Goal: Task Accomplishment & Management: Manage account settings

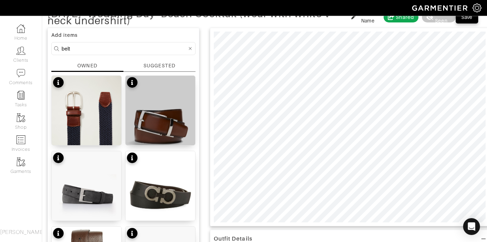
scroll to position [17, 0]
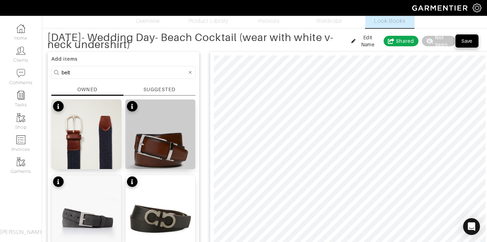
click at [468, 40] on div "Save" at bounding box center [466, 41] width 11 height 7
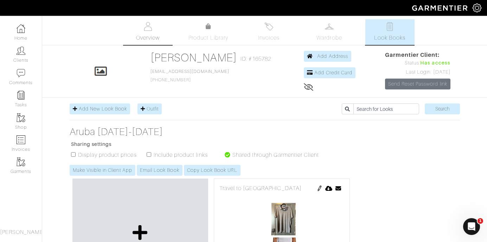
click at [156, 33] on link "Overview" at bounding box center [147, 32] width 49 height 26
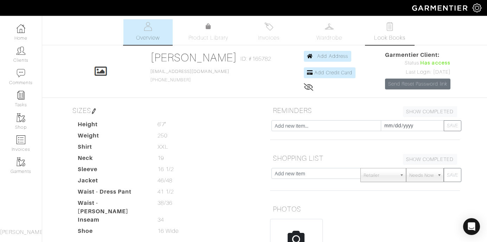
click at [395, 26] on link "Look Books" at bounding box center [389, 32] width 49 height 26
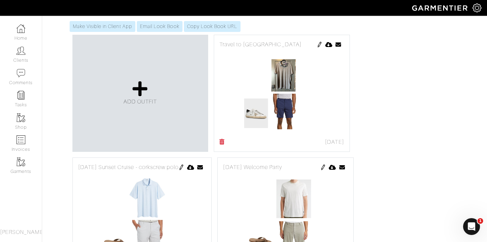
scroll to position [140, 0]
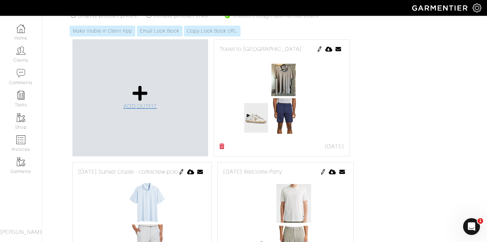
click at [146, 96] on icon at bounding box center [139, 93] width 15 height 17
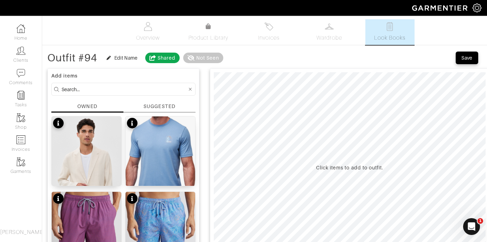
click at [386, 25] on img at bounding box center [389, 26] width 9 height 9
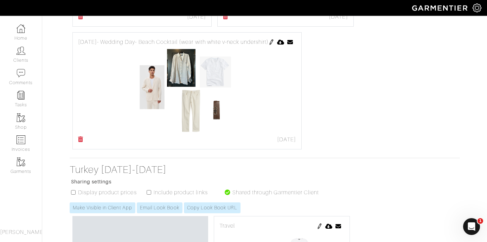
scroll to position [274, 0]
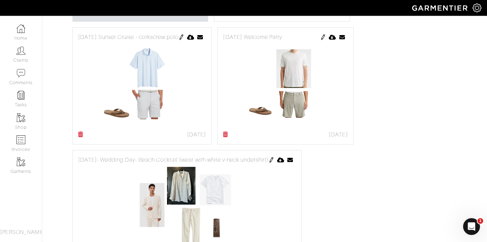
click at [184, 37] on img at bounding box center [182, 37] width 6 height 6
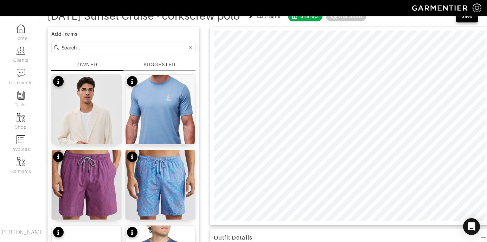
scroll to position [40, 0]
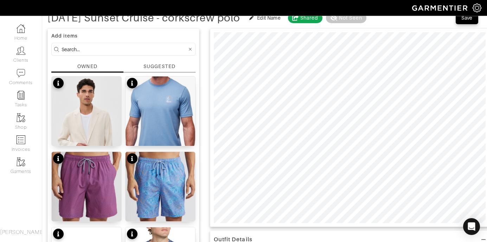
click at [136, 50] on input at bounding box center [124, 49] width 125 height 9
type input "sneaker"
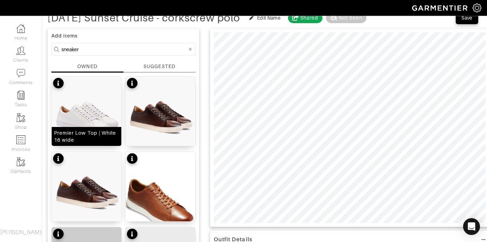
click at [104, 114] on img at bounding box center [87, 112] width 70 height 70
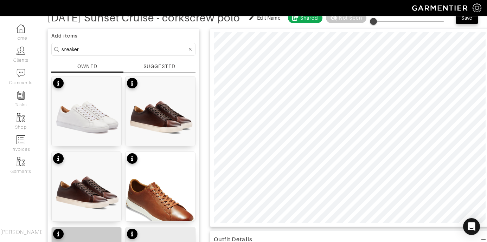
click at [102, 54] on form "sneaker" at bounding box center [123, 49] width 144 height 13
click at [100, 47] on input "sneaker" at bounding box center [124, 49] width 125 height 9
click at [471, 22] on button "Save" at bounding box center [466, 18] width 22 height 13
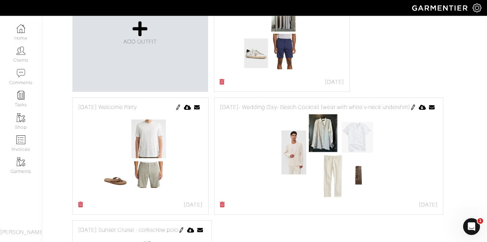
scroll to position [215, 0]
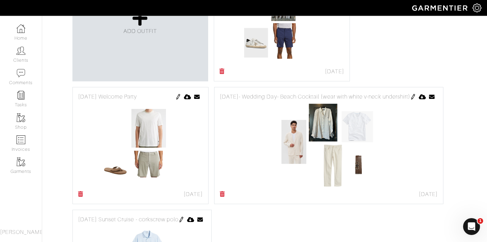
click at [176, 97] on img at bounding box center [178, 97] width 6 height 6
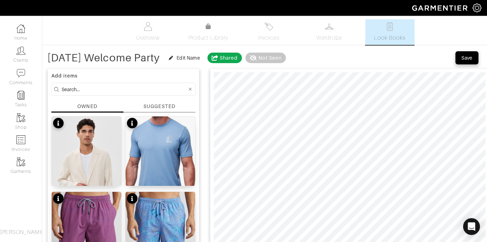
click at [466, 57] on div "Save" at bounding box center [466, 57] width 11 height 7
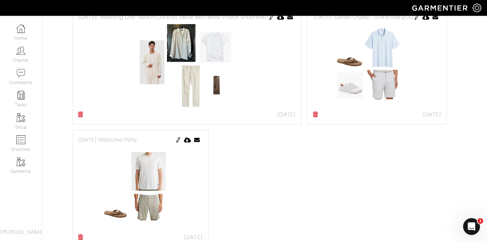
scroll to position [257, 0]
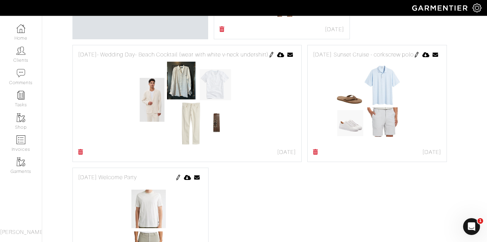
click at [274, 55] on img at bounding box center [271, 55] width 6 height 6
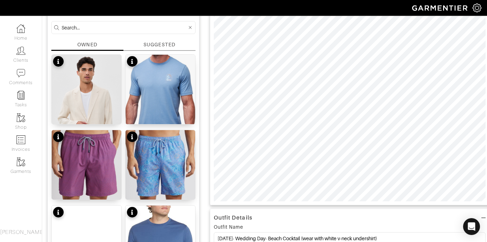
scroll to position [61, 0]
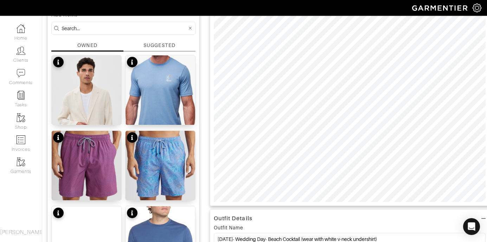
click at [85, 30] on input at bounding box center [124, 28] width 125 height 9
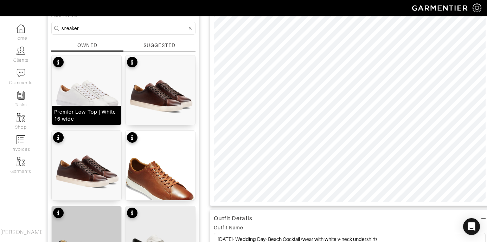
click at [85, 99] on img at bounding box center [87, 91] width 70 height 70
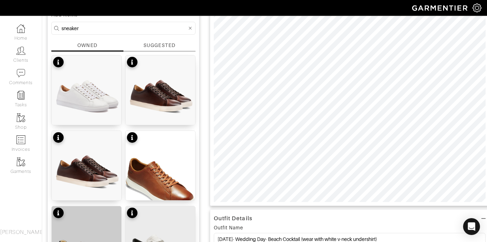
drag, startPoint x: 102, startPoint y: 33, endPoint x: 73, endPoint y: 30, distance: 28.6
click at [73, 30] on form "sneaker" at bounding box center [123, 28] width 144 height 13
drag, startPoint x: 89, startPoint y: 29, endPoint x: 32, endPoint y: 28, distance: 56.9
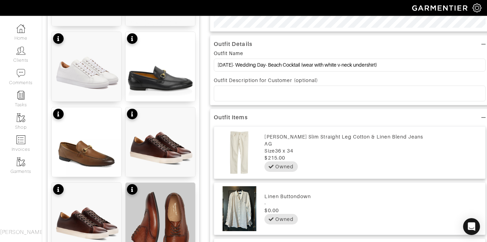
scroll to position [237, 0]
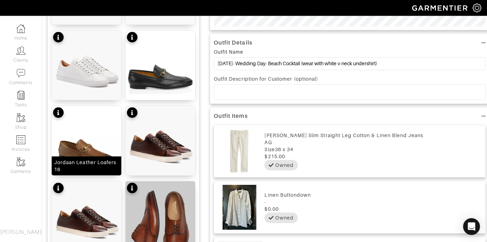
click at [84, 136] on img at bounding box center [87, 152] width 70 height 93
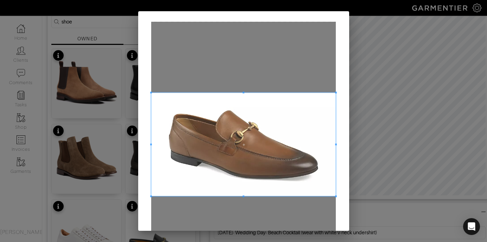
scroll to position [67, 0]
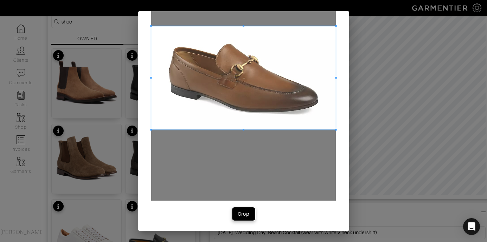
click at [242, 212] on div "Crop" at bounding box center [244, 214] width 12 height 7
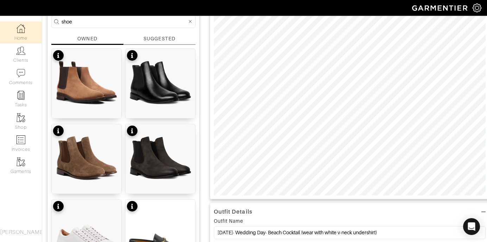
drag, startPoint x: 98, startPoint y: 23, endPoint x: 34, endPoint y: 22, distance: 63.6
type input "belt"
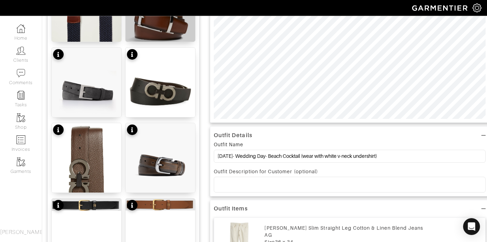
scroll to position [147, 0]
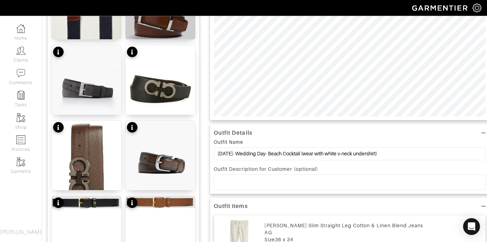
click at [172, 206] on img at bounding box center [160, 202] width 70 height 12
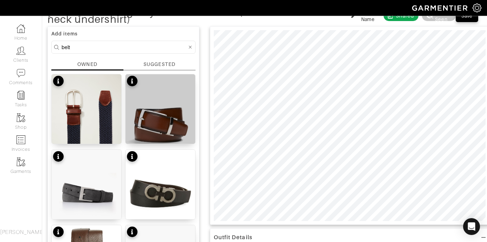
scroll to position [41, 0]
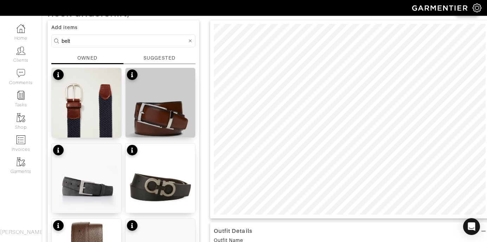
scroll to position [27, 0]
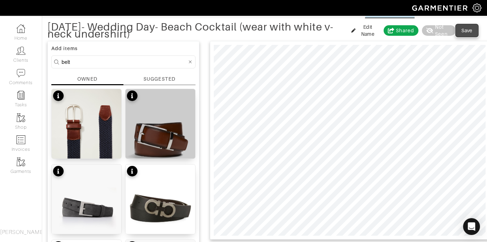
click at [469, 32] on div "Save" at bounding box center [466, 30] width 11 height 7
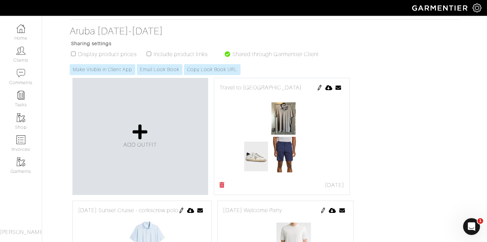
scroll to position [96, 0]
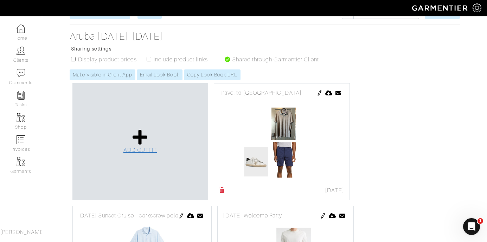
click at [143, 137] on icon at bounding box center [139, 137] width 15 height 17
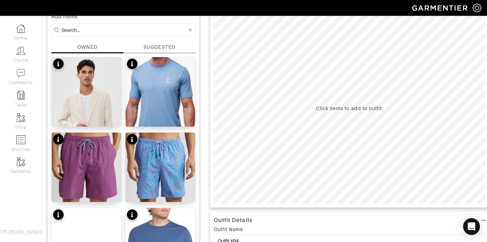
scroll to position [145, 0]
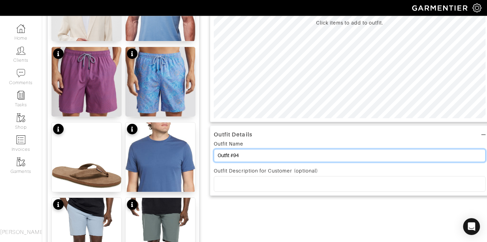
drag, startPoint x: 253, startPoint y: 157, endPoint x: 246, endPoint y: 155, distance: 7.2
click at [246, 155] on input "Outfit #94" at bounding box center [350, 155] width 272 height 13
drag, startPoint x: 246, startPoint y: 156, endPoint x: 212, endPoint y: 153, distance: 33.9
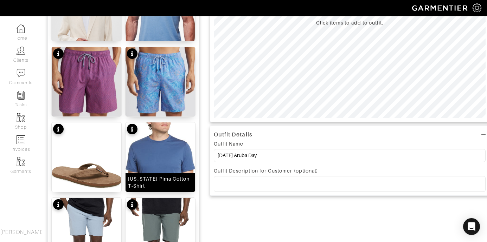
click at [162, 151] on img at bounding box center [160, 186] width 70 height 127
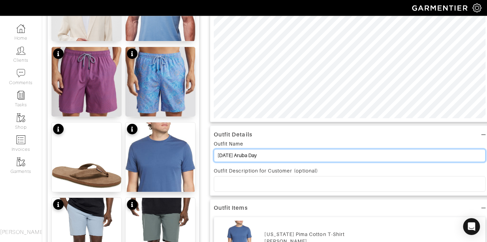
drag, startPoint x: 281, startPoint y: 157, endPoint x: 204, endPoint y: 156, distance: 77.0
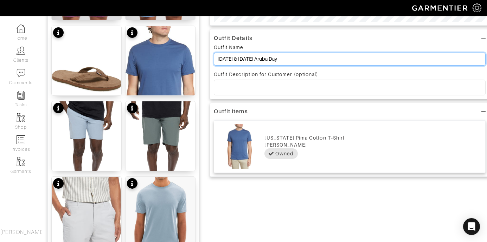
scroll to position [244, 0]
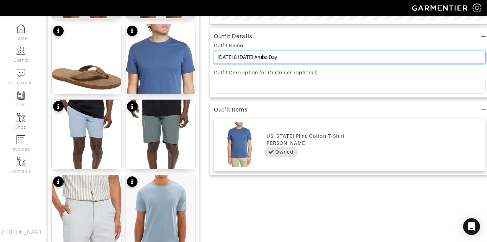
drag, startPoint x: 286, startPoint y: 58, endPoint x: 267, endPoint y: 56, distance: 19.1
click at [267, 56] on input "Oct 13th & 14th Aruba Day" at bounding box center [350, 57] width 272 height 13
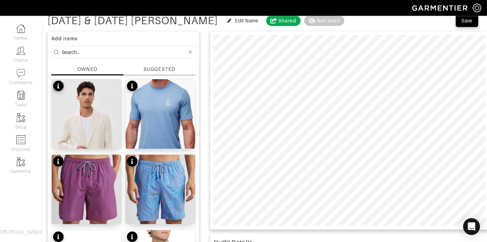
type input "[DATE] & [DATE] [PERSON_NAME]"
drag, startPoint x: 86, startPoint y: 54, endPoint x: 26, endPoint y: 46, distance: 60.0
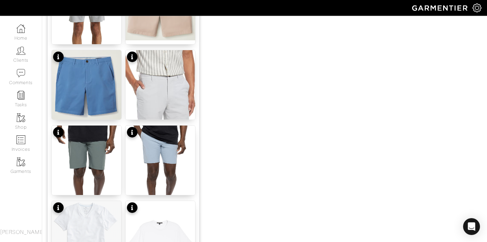
scroll to position [0, 0]
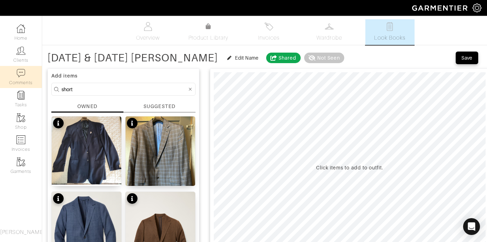
drag, startPoint x: 73, startPoint y: 91, endPoint x: 27, endPoint y: 87, distance: 45.6
type input "top"
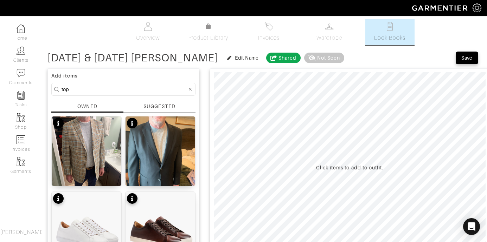
click at [190, 88] on icon at bounding box center [190, 89] width 3 height 5
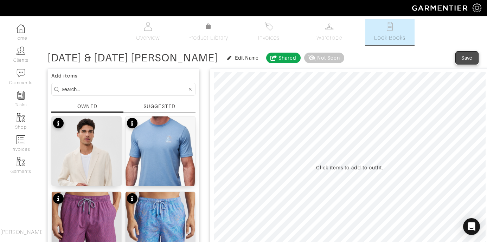
click at [468, 59] on div "Save" at bounding box center [466, 57] width 11 height 7
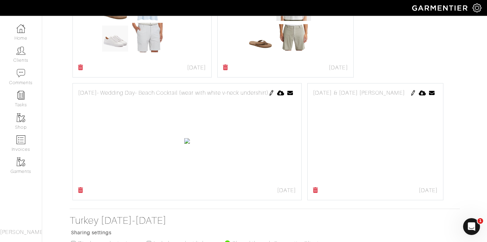
scroll to position [352, 0]
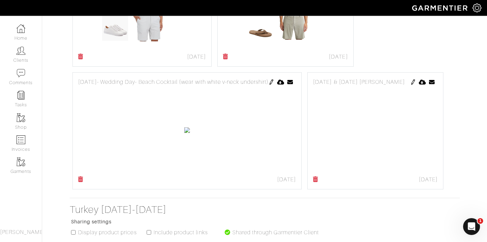
click at [274, 81] on img at bounding box center [271, 82] width 6 height 6
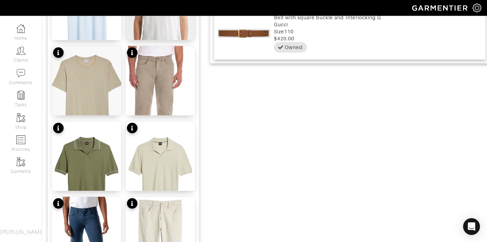
scroll to position [527, 0]
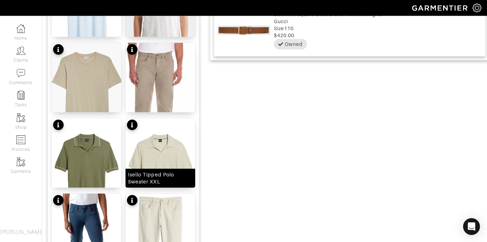
click at [172, 146] on img at bounding box center [160, 171] width 70 height 107
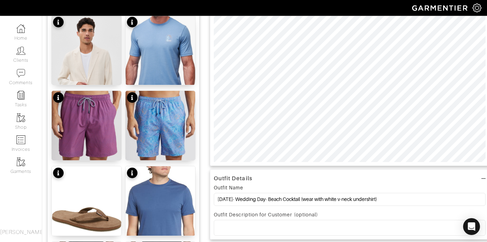
scroll to position [40, 0]
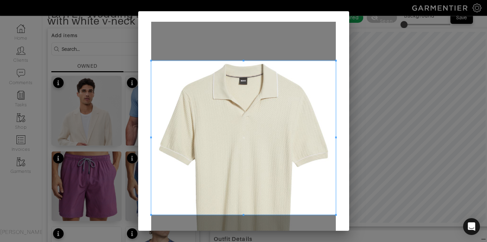
click at [242, 61] on span at bounding box center [243, 61] width 185 height 2
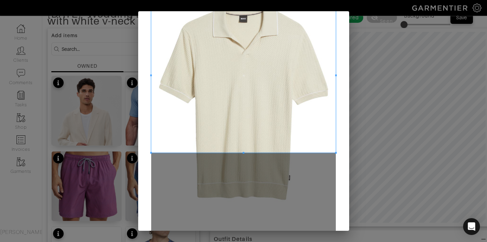
scroll to position [98, 0]
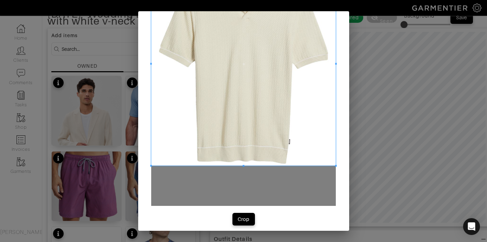
click at [242, 165] on span at bounding box center [243, 166] width 2 height 2
click at [242, 214] on button "Crop" at bounding box center [243, 219] width 22 height 13
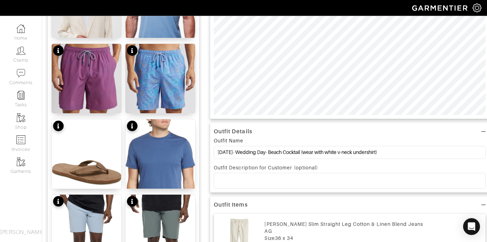
scroll to position [0, 0]
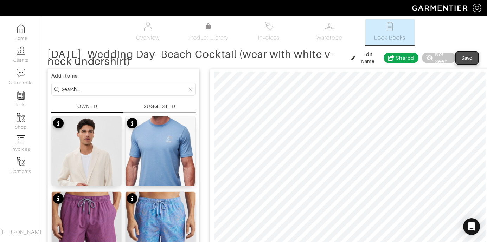
click at [469, 60] on div "Save" at bounding box center [466, 57] width 11 height 7
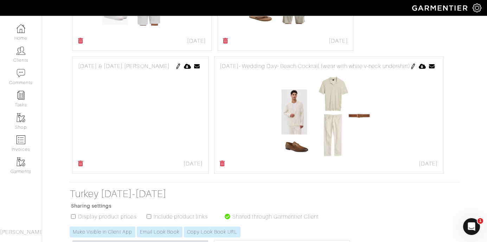
scroll to position [411, 0]
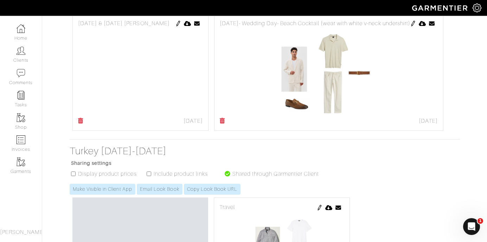
click at [176, 23] on img at bounding box center [178, 24] width 6 height 6
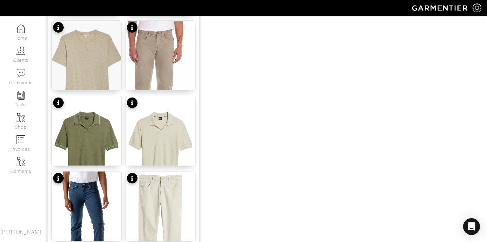
scroll to position [546, 0]
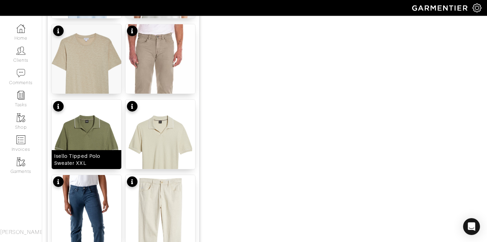
click at [85, 131] on img at bounding box center [87, 153] width 70 height 107
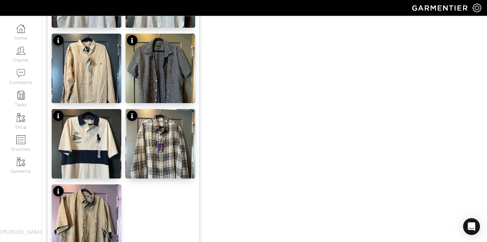
scroll to position [907, 0]
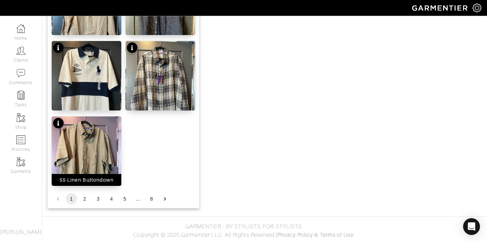
click at [106, 136] on img at bounding box center [87, 163] width 70 height 93
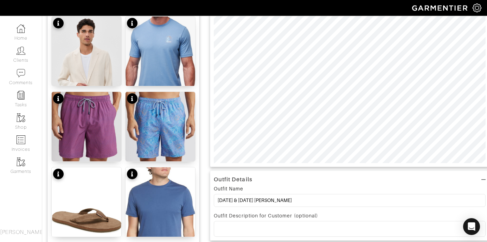
scroll to position [71, 0]
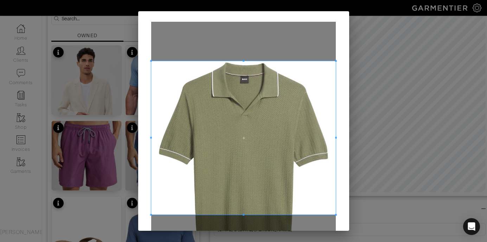
click at [242, 61] on span at bounding box center [243, 61] width 2 height 2
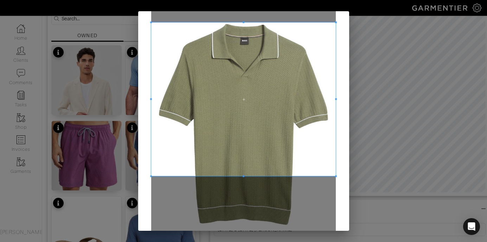
scroll to position [52, 0]
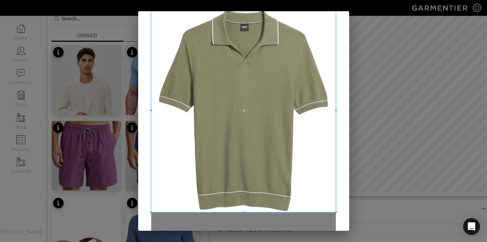
click at [245, 211] on div at bounding box center [243, 111] width 185 height 204
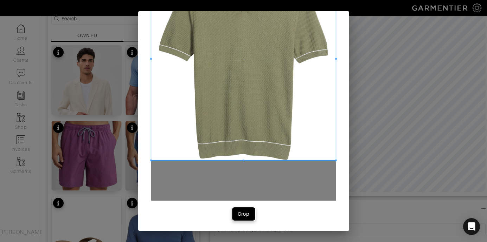
click at [244, 216] on div "Crop" at bounding box center [244, 214] width 12 height 7
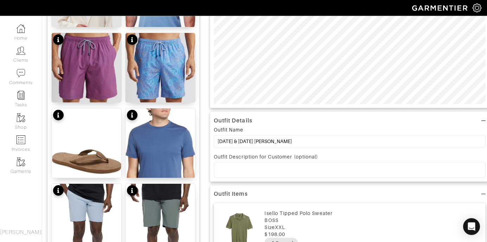
scroll to position [76, 0]
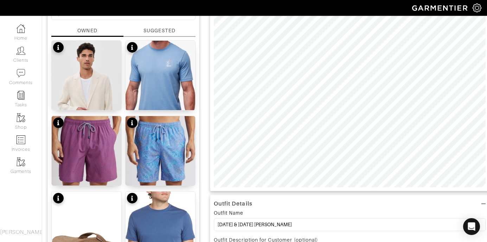
click at [87, 225] on img at bounding box center [87, 245] width 70 height 107
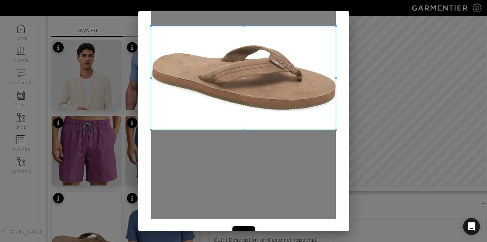
scroll to position [104, 0]
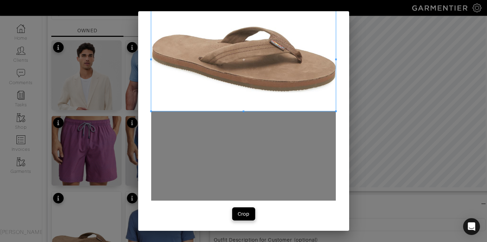
click at [241, 214] on div "Crop" at bounding box center [244, 214] width 12 height 7
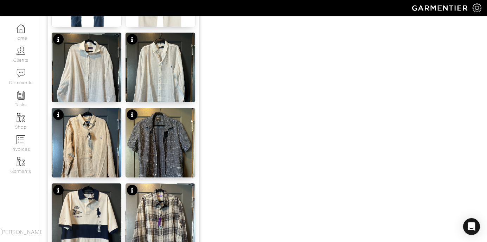
scroll to position [772, 0]
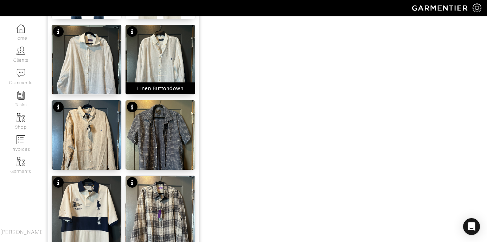
click at [164, 51] on img at bounding box center [160, 71] width 70 height 93
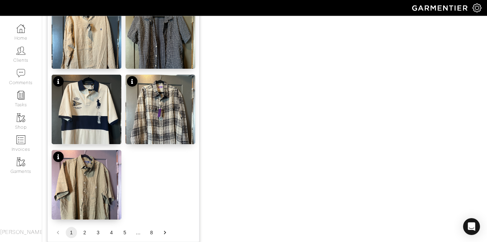
scroll to position [907, 0]
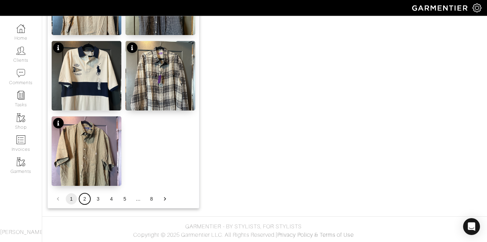
click at [86, 198] on button "2" at bounding box center [84, 199] width 11 height 11
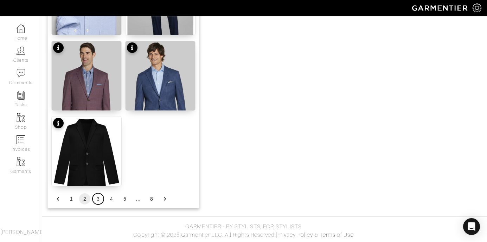
click at [97, 196] on button "3" at bounding box center [97, 199] width 11 height 11
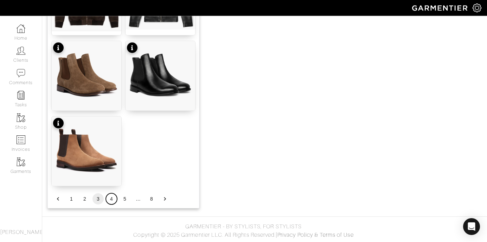
click at [112, 198] on button "4" at bounding box center [111, 199] width 11 height 11
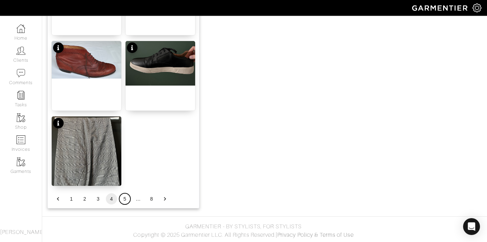
click at [124, 200] on button "5" at bounding box center [124, 199] width 11 height 11
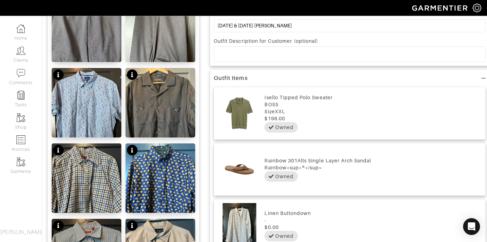
scroll to position [274, 0]
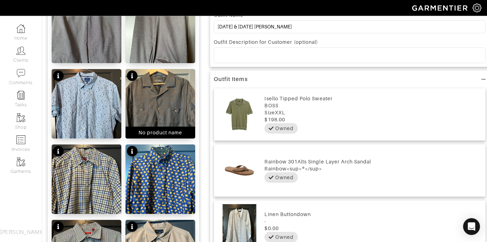
click at [169, 105] on img at bounding box center [160, 115] width 70 height 93
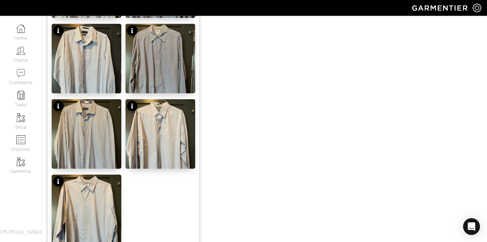
scroll to position [907, 0]
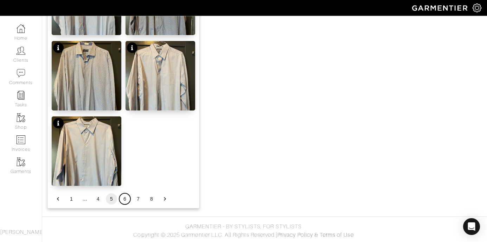
click at [125, 201] on button "6" at bounding box center [124, 199] width 11 height 11
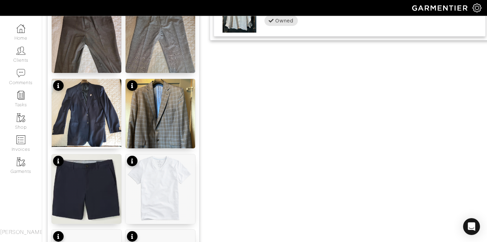
scroll to position [482, 0]
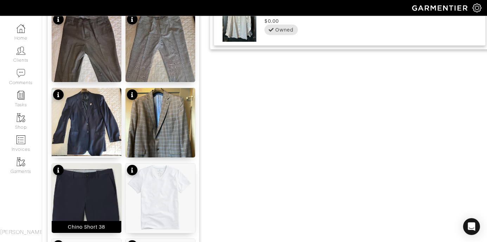
click at [103, 190] on img at bounding box center [87, 199] width 70 height 70
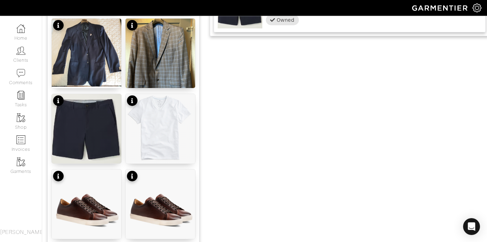
scroll to position [549, 0]
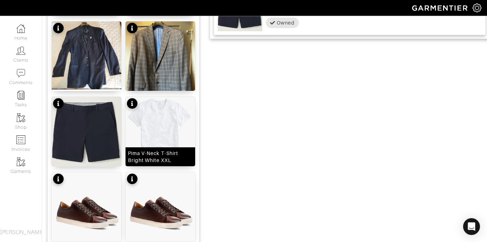
click at [175, 127] on img at bounding box center [160, 131] width 70 height 69
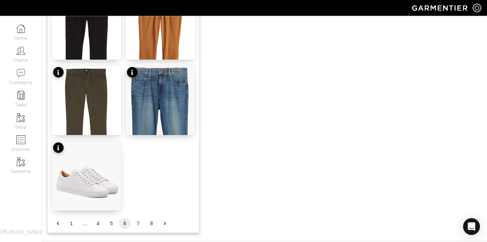
scroll to position [907, 0]
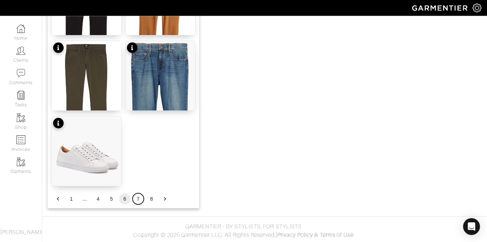
click at [138, 199] on button "7" at bounding box center [137, 199] width 11 height 11
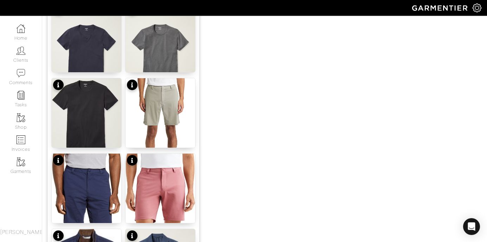
scroll to position [669, 0]
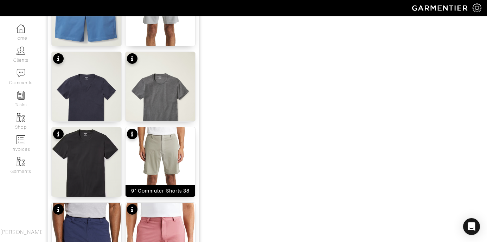
click at [165, 154] on img at bounding box center [160, 181] width 70 height 107
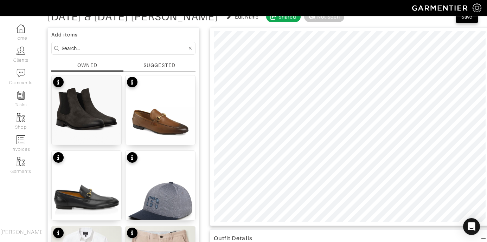
scroll to position [40, 0]
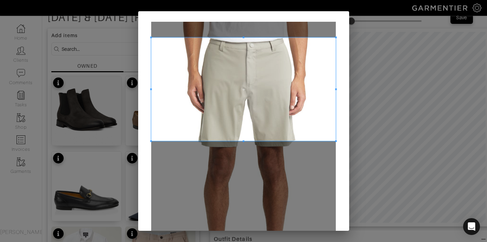
click at [250, 78] on span at bounding box center [243, 90] width 185 height 104
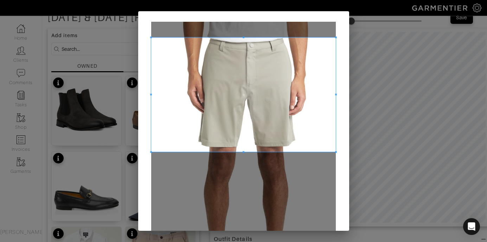
click at [242, 153] on span at bounding box center [243, 152] width 2 height 2
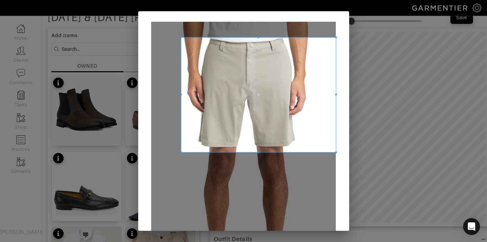
click at [181, 96] on div at bounding box center [258, 95] width 155 height 115
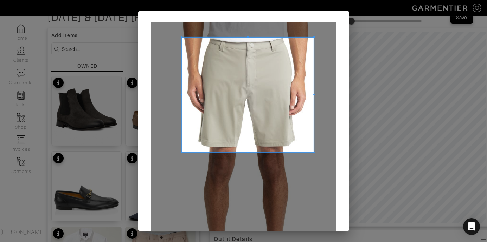
click at [309, 97] on div at bounding box center [248, 95] width 132 height 115
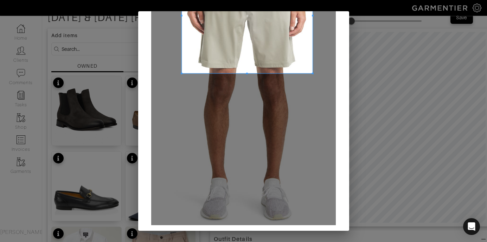
scroll to position [104, 0]
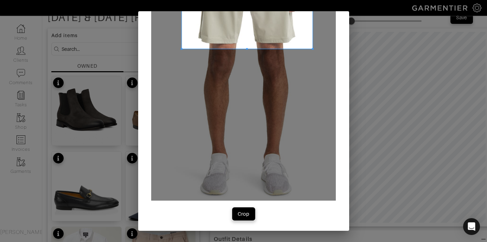
click at [248, 214] on button "Crop" at bounding box center [243, 214] width 22 height 13
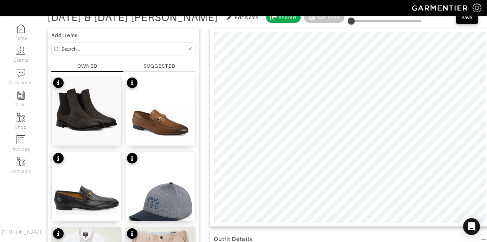
click at [88, 48] on input at bounding box center [124, 49] width 125 height 9
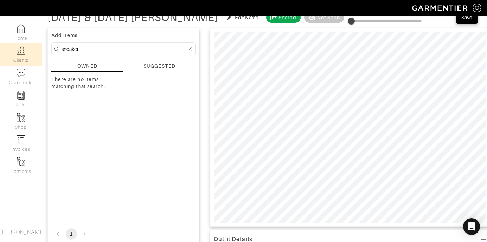
drag, startPoint x: 86, startPoint y: 50, endPoint x: 35, endPoint y: 47, distance: 50.3
type input "shoe"
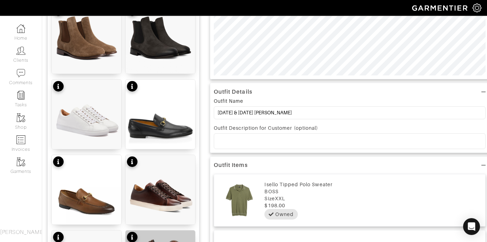
scroll to position [179, 0]
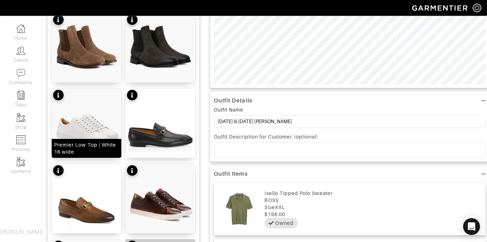
click at [79, 125] on img at bounding box center [87, 124] width 70 height 70
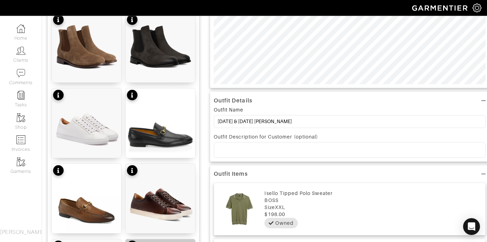
scroll to position [78, 0]
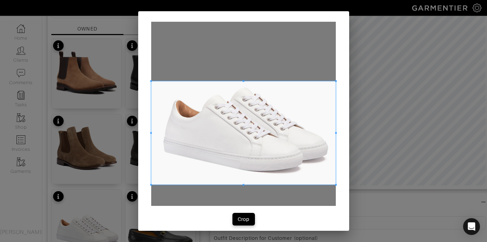
click at [291, 112] on span at bounding box center [243, 134] width 185 height 104
click at [246, 218] on div "Crop" at bounding box center [244, 219] width 12 height 7
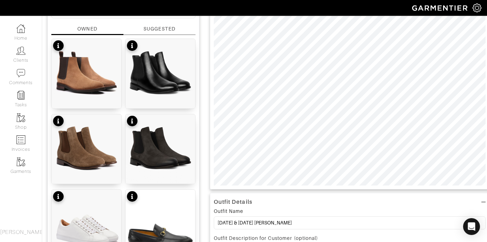
click at [309, 193] on div "Outfit Details Outfit Name Oct 13th & 14th Aruba Dinner Outfit Description for …" at bounding box center [349, 228] width 279 height 70
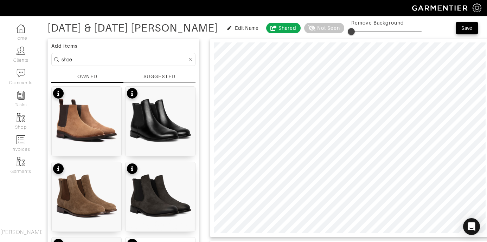
scroll to position [0, 0]
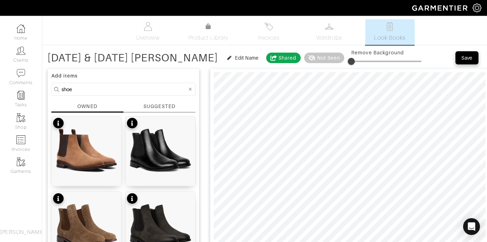
click at [471, 55] on div "Save" at bounding box center [466, 57] width 11 height 7
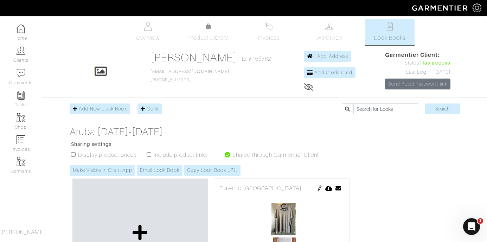
click at [143, 233] on icon at bounding box center [139, 233] width 15 height 17
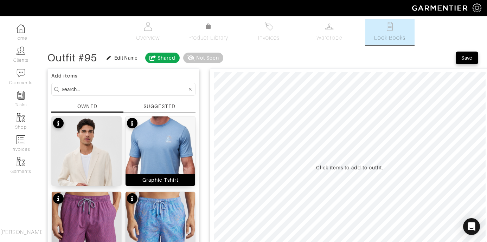
click at [168, 153] on img at bounding box center [160, 163] width 70 height 92
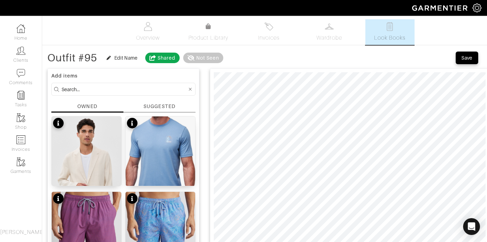
click at [95, 224] on img at bounding box center [87, 228] width 70 height 72
click at [169, 214] on img at bounding box center [160, 227] width 70 height 70
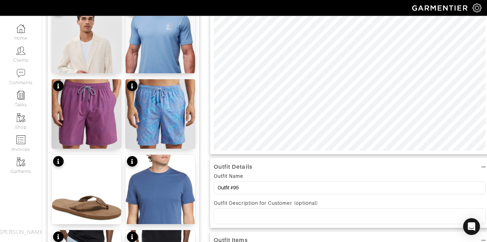
scroll to position [115, 0]
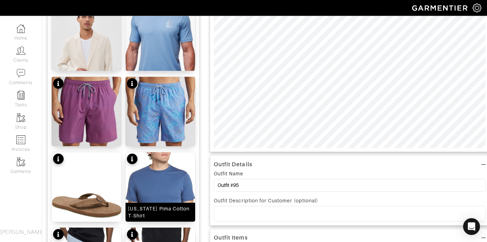
click at [168, 202] on img at bounding box center [160, 216] width 70 height 127
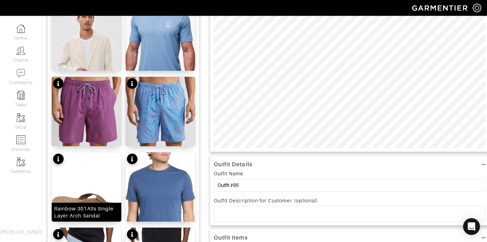
click at [94, 187] on img at bounding box center [87, 206] width 70 height 107
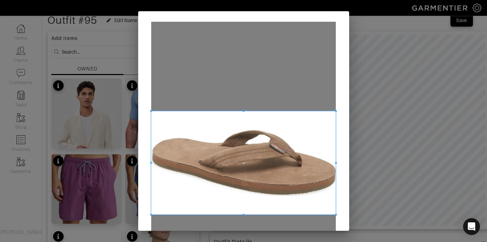
scroll to position [104, 0]
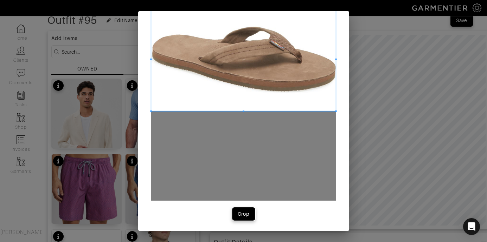
click at [245, 211] on button "Crop" at bounding box center [243, 214] width 22 height 13
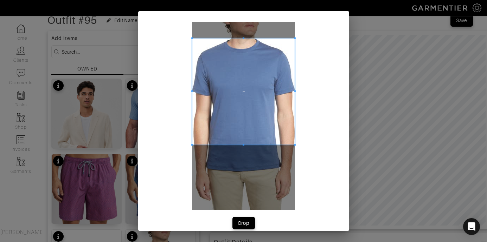
click at [236, 39] on div at bounding box center [243, 91] width 103 height 106
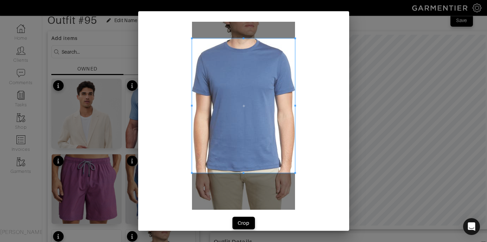
click at [242, 174] on span at bounding box center [243, 174] width 103 height 2
click at [244, 224] on div "Crop" at bounding box center [244, 223] width 12 height 7
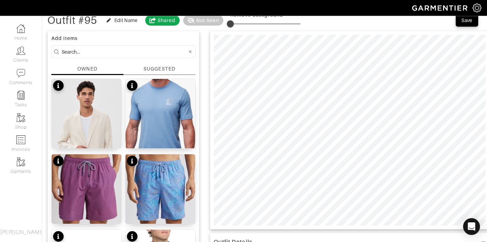
click at [81, 52] on input at bounding box center [124, 51] width 125 height 9
type input "HAT"
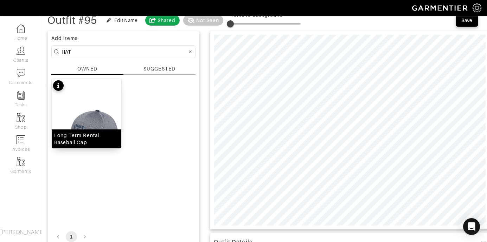
click at [104, 119] on img at bounding box center [87, 132] width 70 height 107
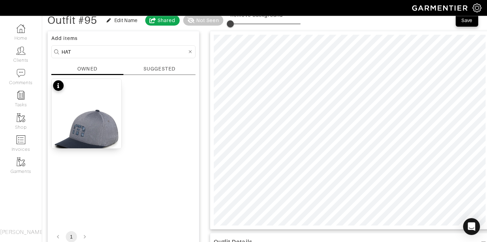
scroll to position [93, 0]
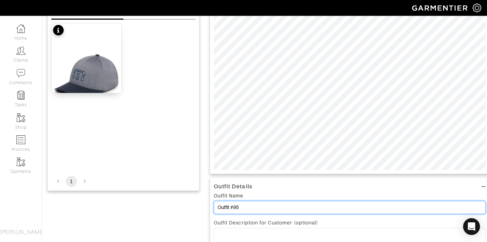
drag, startPoint x: 241, startPoint y: 208, endPoint x: 186, endPoint y: 203, distance: 55.7
type input "Swim"
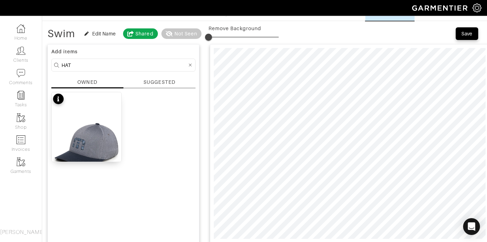
scroll to position [12, 0]
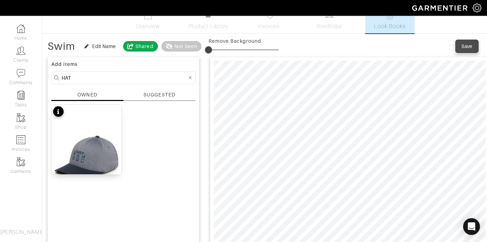
click at [469, 48] on div "Save" at bounding box center [466, 46] width 11 height 7
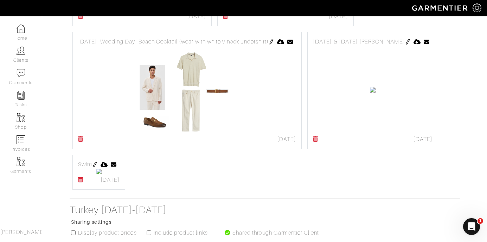
scroll to position [398, 0]
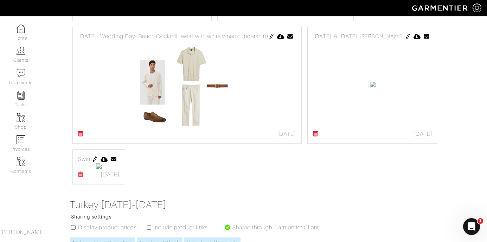
click at [410, 36] on img at bounding box center [408, 37] width 6 height 6
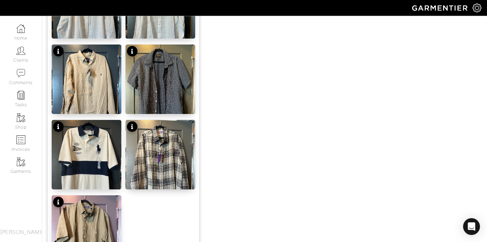
scroll to position [907, 0]
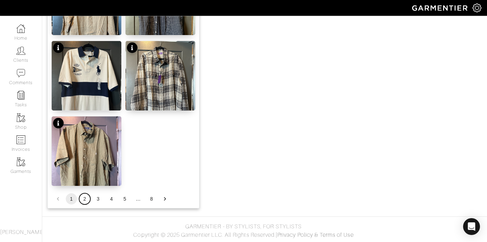
click at [83, 200] on button "2" at bounding box center [84, 199] width 11 height 11
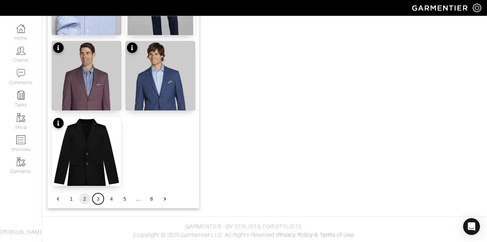
click at [98, 200] on button "3" at bounding box center [97, 199] width 11 height 11
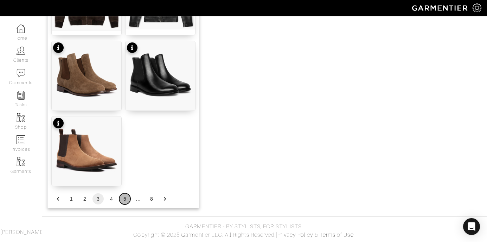
click at [124, 200] on button "5" at bounding box center [124, 199] width 11 height 11
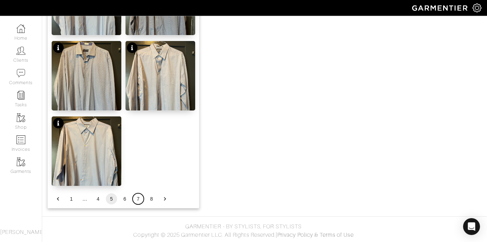
click at [136, 200] on button "7" at bounding box center [137, 199] width 11 height 11
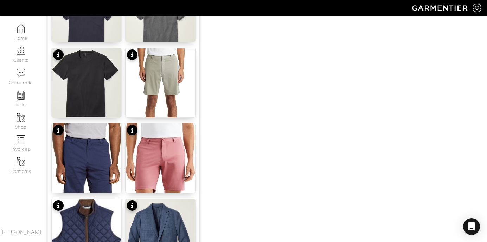
scroll to position [742, 0]
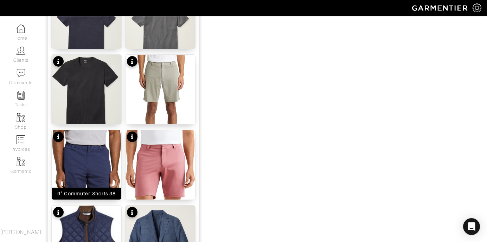
click at [73, 154] on img at bounding box center [87, 183] width 70 height 107
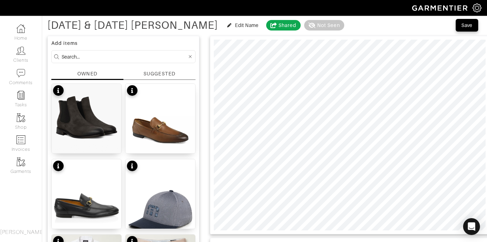
scroll to position [32, 0]
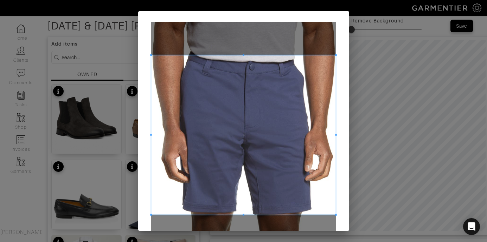
click at [248, 55] on span at bounding box center [243, 55] width 185 height 2
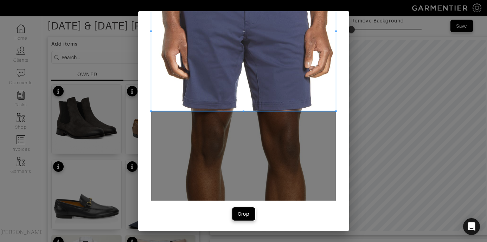
click at [238, 214] on div "Crop" at bounding box center [244, 214] width 12 height 7
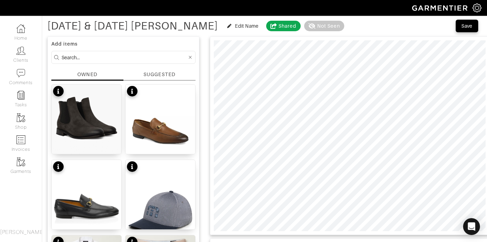
click at [89, 54] on input at bounding box center [124, 57] width 125 height 9
type input "s"
type input "bottom"
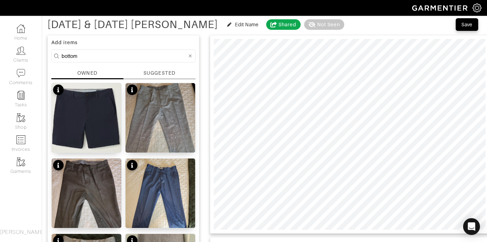
scroll to position [0, 0]
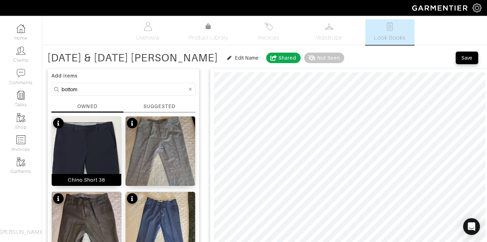
click at [83, 150] on img at bounding box center [87, 152] width 70 height 70
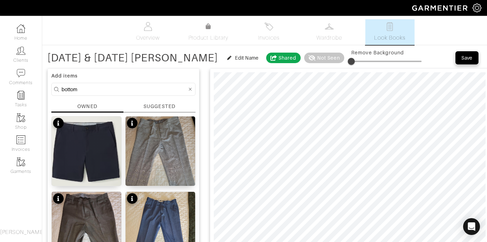
click at [468, 56] on div "Save" at bounding box center [466, 57] width 11 height 7
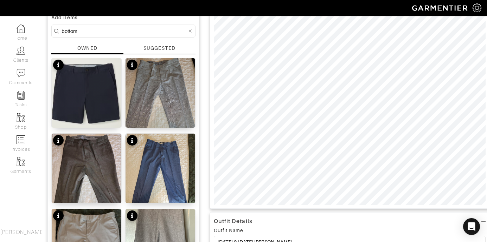
scroll to position [64, 0]
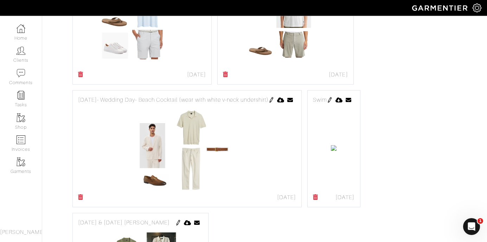
scroll to position [367, 0]
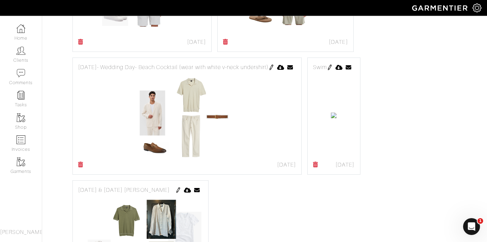
click at [332, 67] on img at bounding box center [330, 68] width 6 height 6
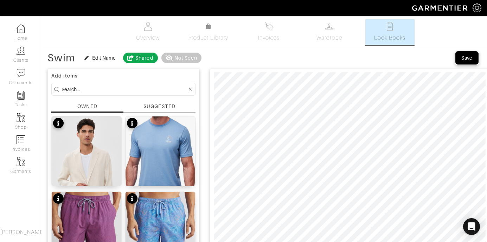
click at [463, 56] on div "Save" at bounding box center [466, 57] width 11 height 7
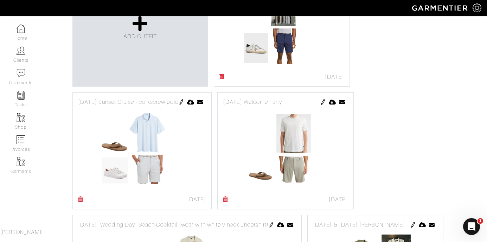
scroll to position [199, 0]
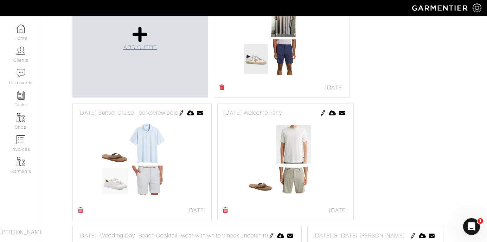
click at [137, 38] on icon at bounding box center [139, 34] width 15 height 17
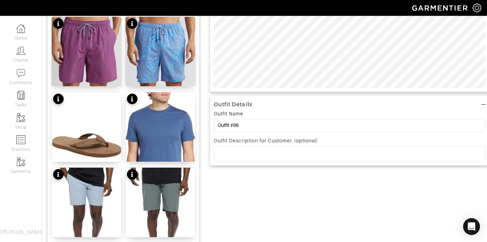
scroll to position [177, 0]
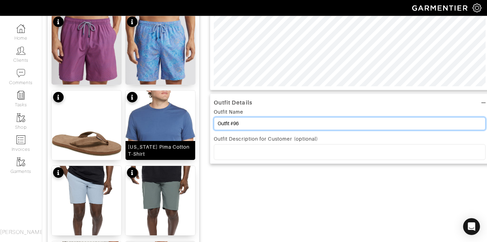
drag, startPoint x: 247, startPoint y: 125, endPoint x: 186, endPoint y: 125, distance: 61.9
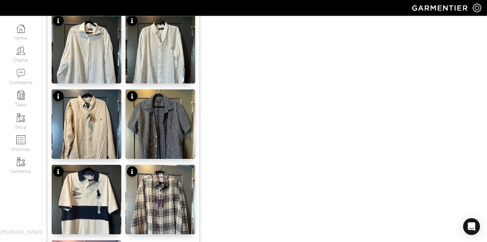
scroll to position [850, 0]
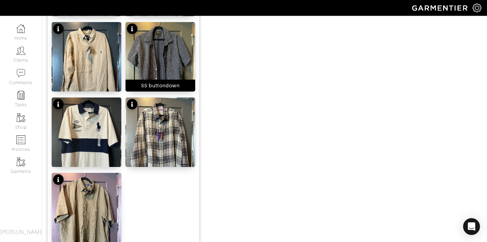
type input "Key Largo Daytime"
click at [174, 47] on img at bounding box center [160, 68] width 70 height 93
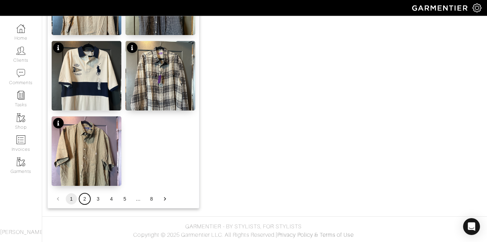
click at [86, 199] on button "2" at bounding box center [84, 199] width 11 height 11
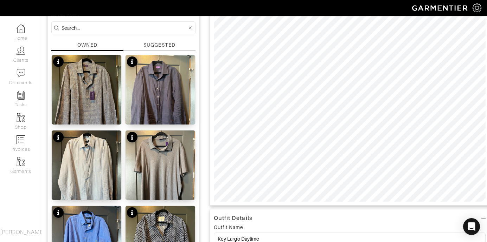
scroll to position [0, 0]
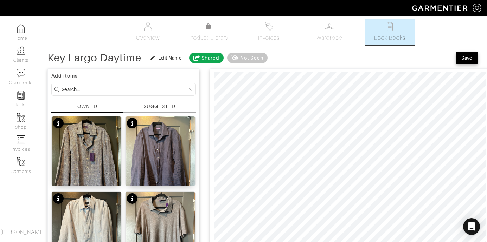
click at [69, 91] on input at bounding box center [124, 89] width 125 height 9
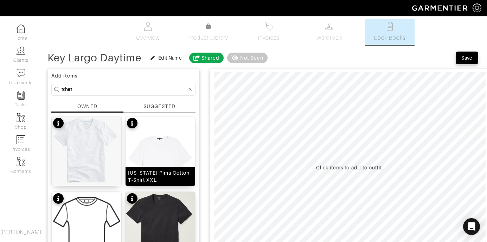
click at [169, 133] on img at bounding box center [160, 170] width 70 height 107
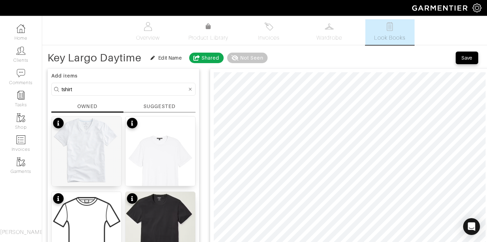
scroll to position [31, 0]
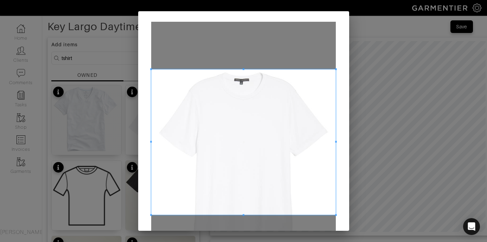
click at [239, 70] on div at bounding box center [243, 143] width 185 height 146
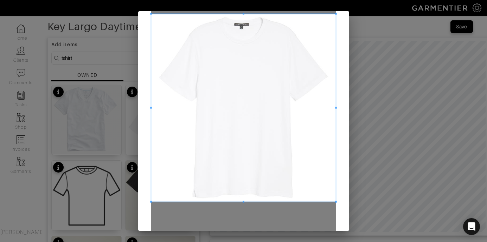
click at [242, 202] on span at bounding box center [243, 202] width 2 height 2
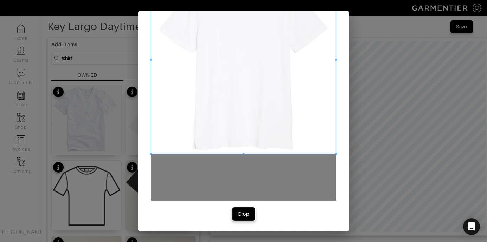
click at [242, 215] on div "Crop" at bounding box center [244, 214] width 12 height 7
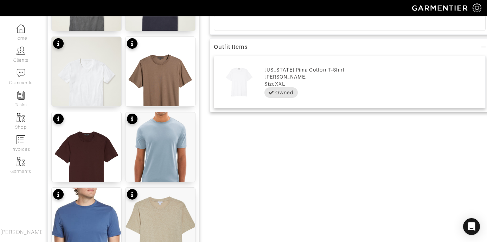
scroll to position [302, 0]
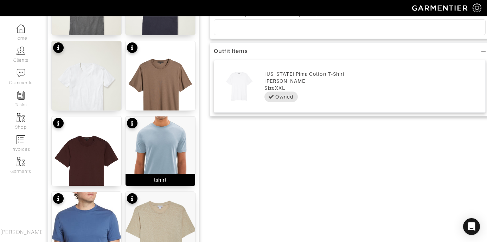
click at [171, 147] on img at bounding box center [160, 158] width 70 height 82
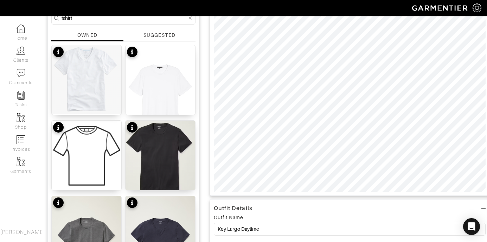
scroll to position [46, 0]
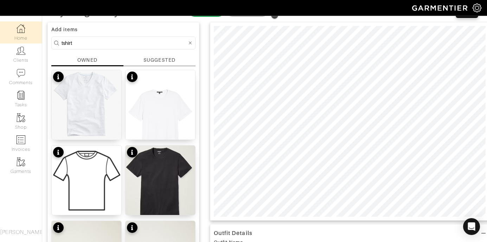
drag, startPoint x: 88, startPoint y: 47, endPoint x: 21, endPoint y: 38, distance: 67.4
click at [79, 41] on input "tshirt" at bounding box center [124, 43] width 125 height 9
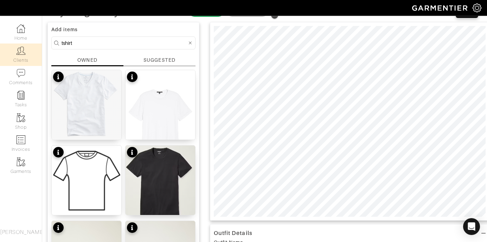
drag, startPoint x: 85, startPoint y: 44, endPoint x: 34, endPoint y: 44, distance: 50.6
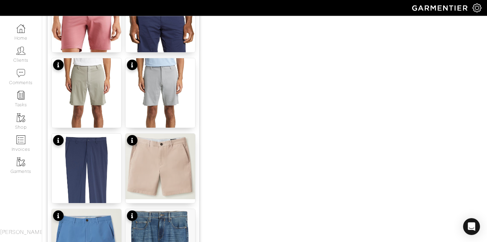
scroll to position [907, 0]
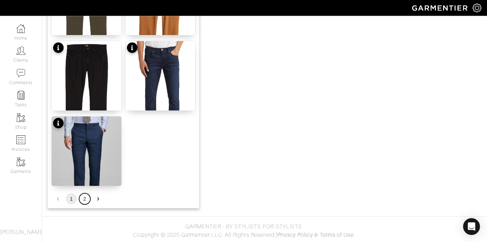
click at [85, 198] on button "2" at bounding box center [84, 199] width 11 height 11
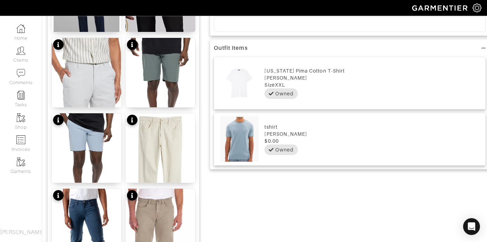
scroll to position [247, 0]
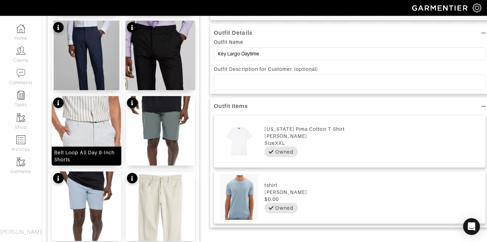
click at [103, 138] on img at bounding box center [87, 153] width 70 height 115
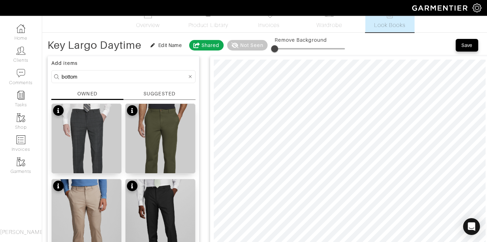
scroll to position [46, 0]
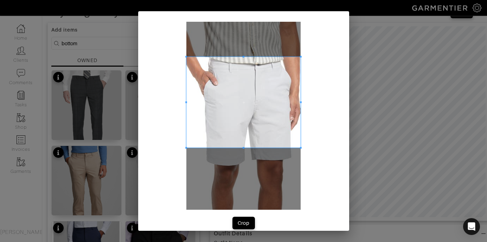
click at [242, 57] on div at bounding box center [243, 102] width 114 height 91
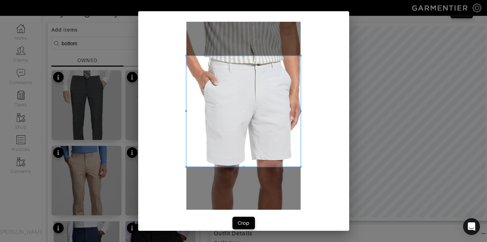
click at [242, 167] on span at bounding box center [243, 168] width 114 height 2
click at [242, 222] on div "Crop" at bounding box center [244, 223] width 12 height 7
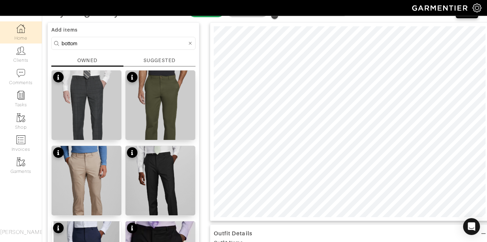
drag, startPoint x: 86, startPoint y: 43, endPoint x: 32, endPoint y: 37, distance: 54.1
type input "sandal"
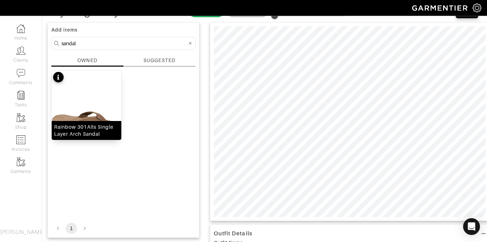
click at [103, 115] on img at bounding box center [87, 124] width 70 height 107
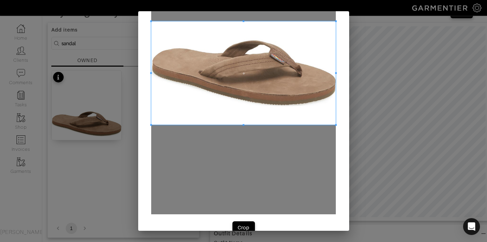
scroll to position [100, 0]
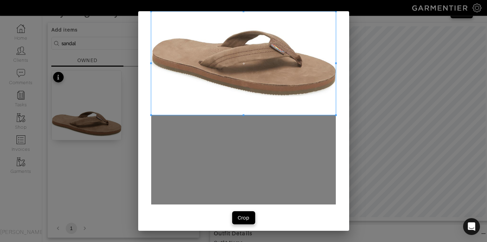
click at [251, 214] on button "Crop" at bounding box center [243, 218] width 22 height 13
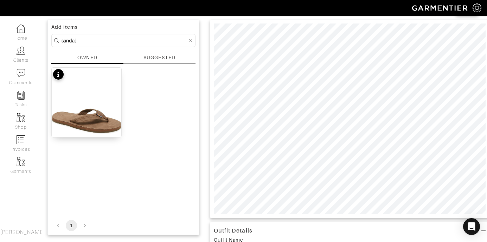
scroll to position [0, 0]
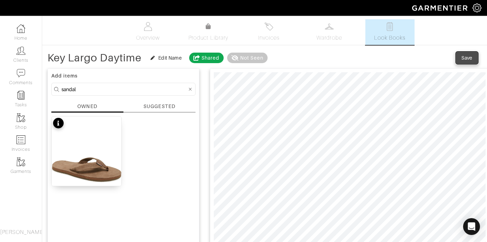
click at [465, 57] on div "Save" at bounding box center [466, 57] width 11 height 7
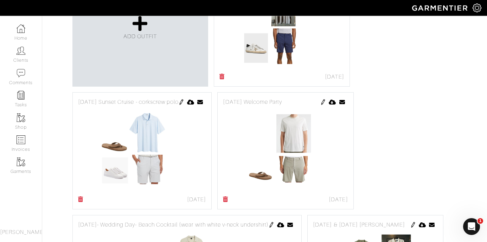
scroll to position [211, 0]
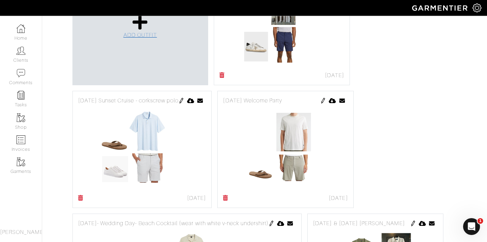
click at [139, 30] on icon at bounding box center [139, 22] width 15 height 17
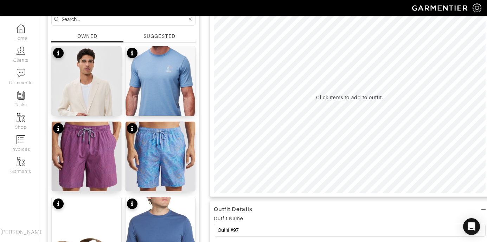
scroll to position [84, 0]
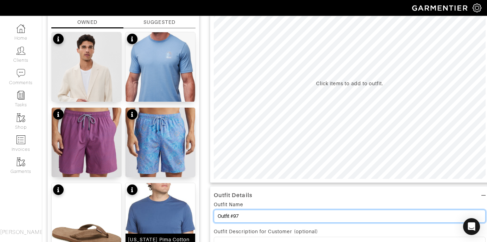
drag, startPoint x: 261, startPoint y: 218, endPoint x: 182, endPoint y: 213, distance: 78.5
type input "Key Largo Daytime"
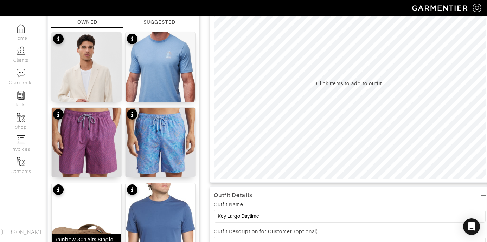
click at [75, 210] on img at bounding box center [87, 236] width 70 height 107
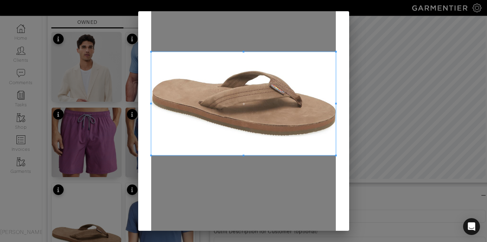
scroll to position [88, 0]
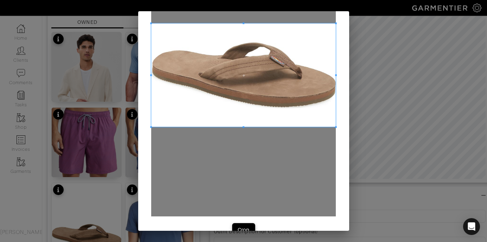
click at [246, 224] on button "Crop" at bounding box center [243, 230] width 22 height 13
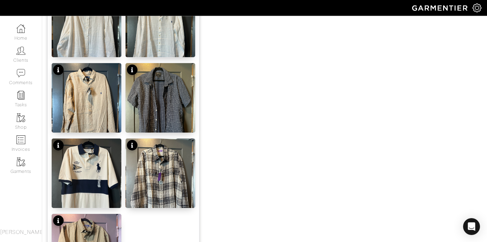
scroll to position [897, 0]
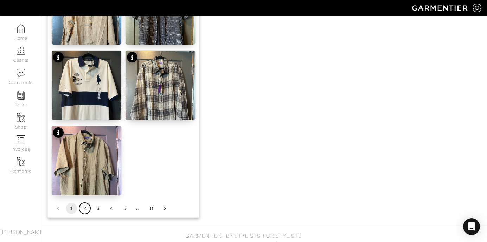
click at [82, 208] on button "2" at bounding box center [84, 208] width 11 height 11
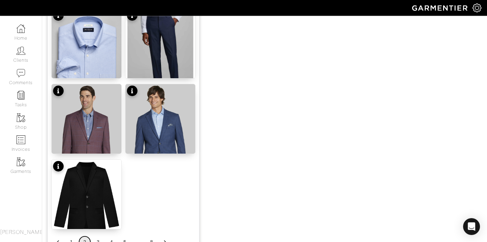
scroll to position [907, 0]
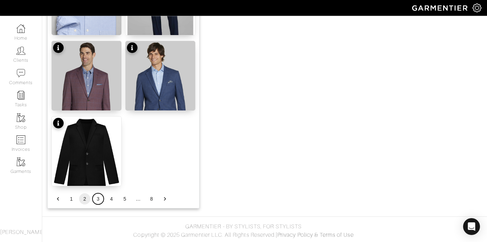
click at [99, 202] on button "3" at bounding box center [97, 199] width 11 height 11
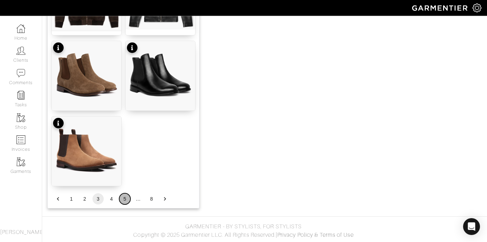
click at [125, 198] on button "5" at bounding box center [124, 199] width 11 height 11
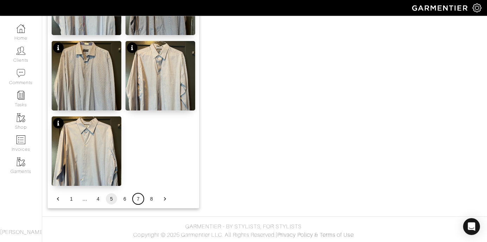
click at [134, 198] on button "7" at bounding box center [137, 199] width 11 height 11
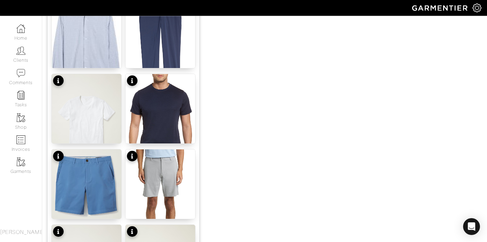
scroll to position [493, 0]
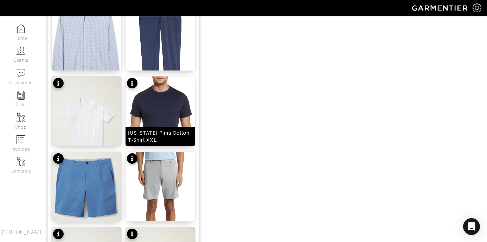
click at [164, 105] on img at bounding box center [160, 130] width 70 height 107
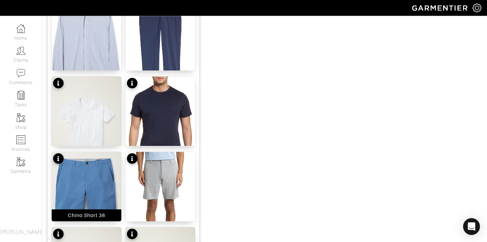
click at [97, 184] on img at bounding box center [87, 188] width 70 height 72
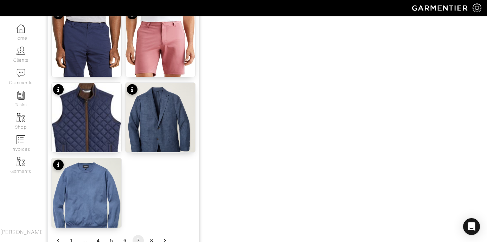
scroll to position [907, 0]
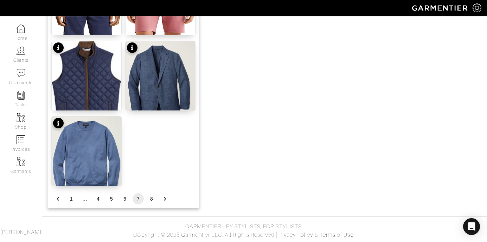
click at [158, 202] on li "pagination navigation" at bounding box center [164, 199] width 13 height 11
click at [153, 200] on button "8" at bounding box center [151, 199] width 11 height 11
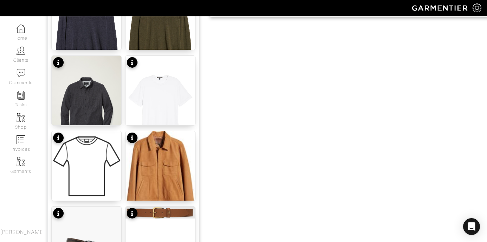
scroll to position [492, 0]
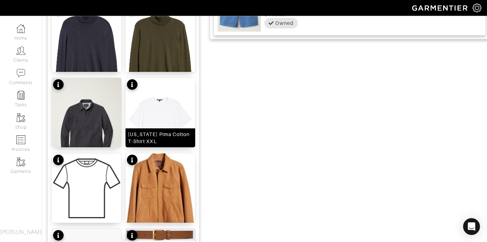
click at [180, 111] on img at bounding box center [160, 131] width 70 height 107
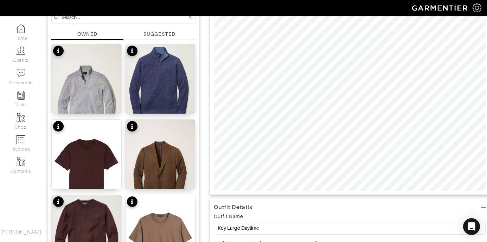
scroll to position [71, 0]
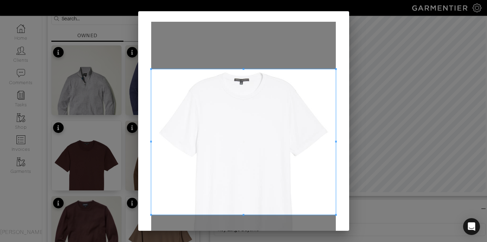
click at [242, 69] on span at bounding box center [243, 69] width 2 height 2
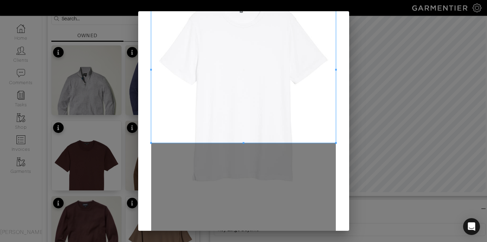
scroll to position [104, 0]
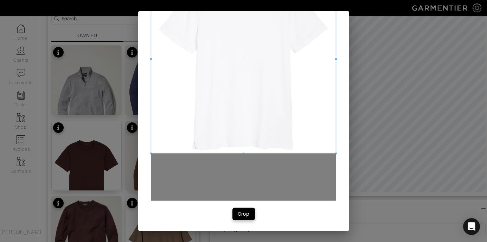
click at [246, 153] on div at bounding box center [243, 60] width 185 height 188
click at [244, 212] on div "Crop" at bounding box center [244, 214] width 12 height 7
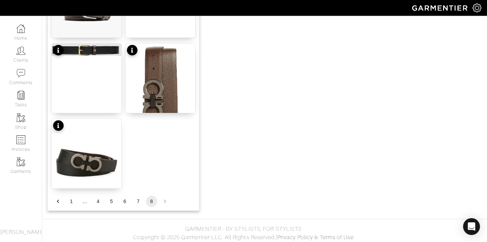
scroll to position [756, 0]
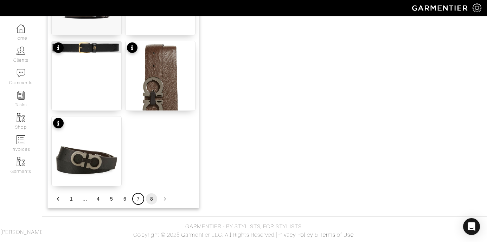
click at [137, 200] on button "7" at bounding box center [137, 199] width 11 height 11
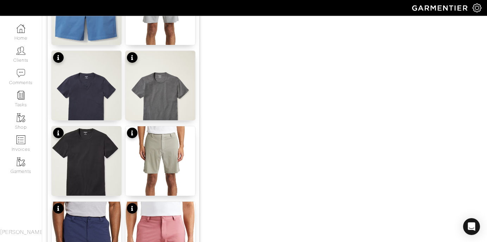
scroll to position [627, 0]
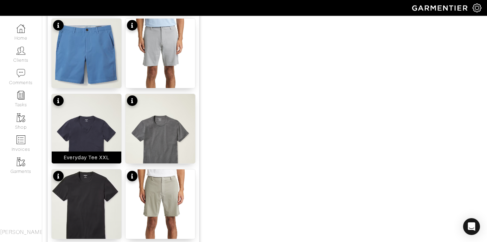
click at [99, 120] on img at bounding box center [87, 146] width 70 height 104
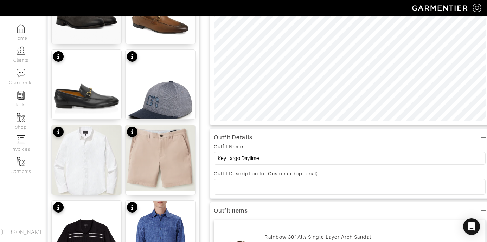
scroll to position [71, 0]
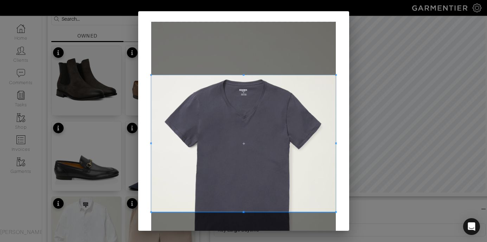
click at [242, 75] on span at bounding box center [243, 75] width 185 height 2
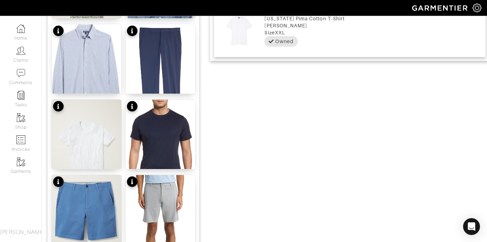
scroll to position [467, 0]
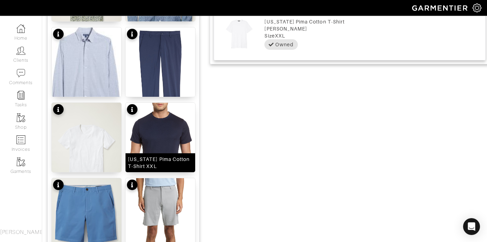
click at [159, 128] on img at bounding box center [160, 156] width 70 height 107
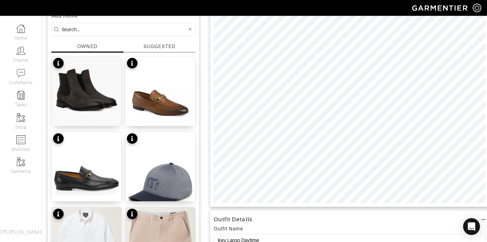
scroll to position [57, 0]
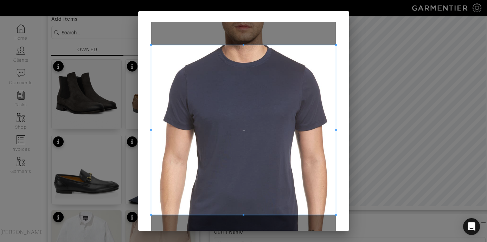
click at [237, 46] on div at bounding box center [243, 130] width 185 height 170
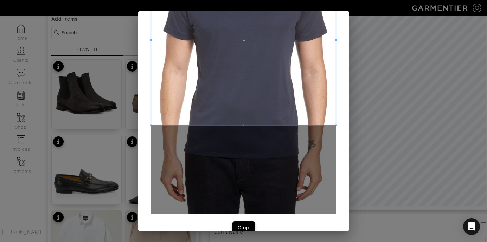
scroll to position [104, 0]
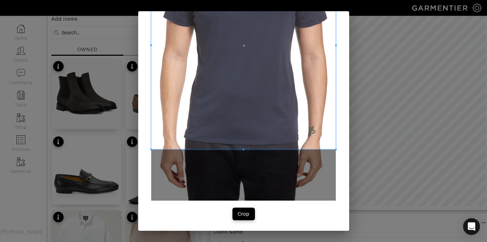
click at [242, 148] on div at bounding box center [243, 46] width 185 height 208
click at [246, 214] on span "Crop" at bounding box center [243, 214] width 15 height 7
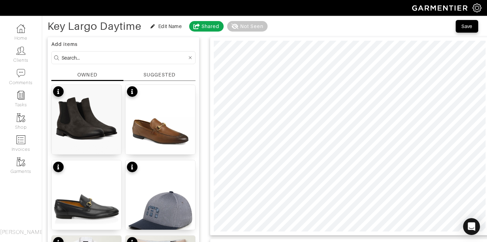
scroll to position [2, 0]
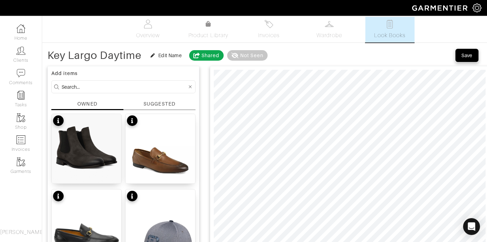
click at [468, 53] on div "Save" at bounding box center [466, 55] width 11 height 7
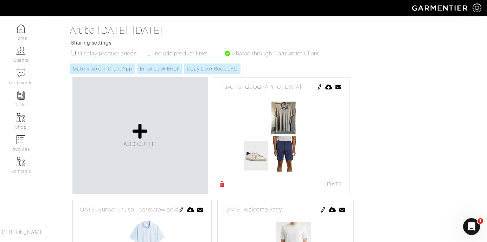
scroll to position [107, 0]
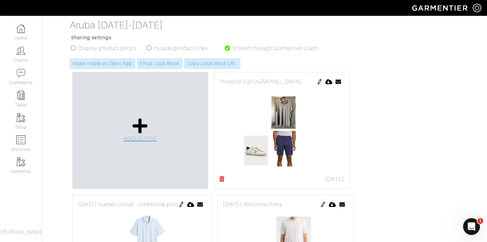
click at [141, 127] on icon at bounding box center [139, 126] width 15 height 17
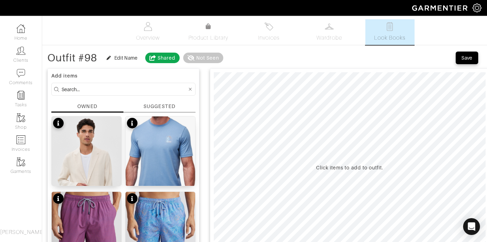
click at [377, 33] on link "Look Books" at bounding box center [389, 32] width 49 height 26
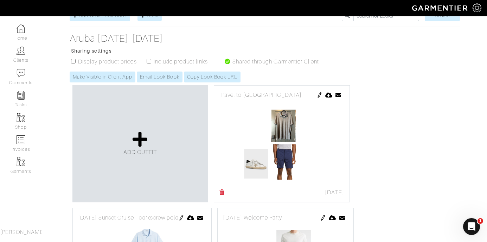
scroll to position [66, 0]
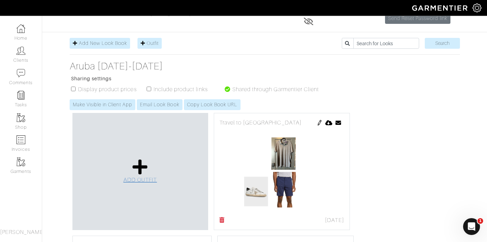
click at [141, 170] on icon at bounding box center [139, 167] width 15 height 17
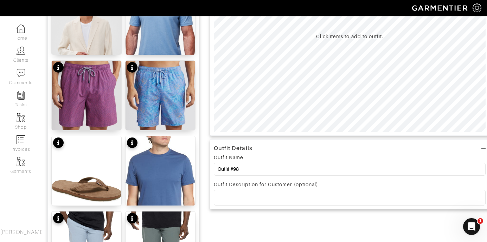
scroll to position [151, 0]
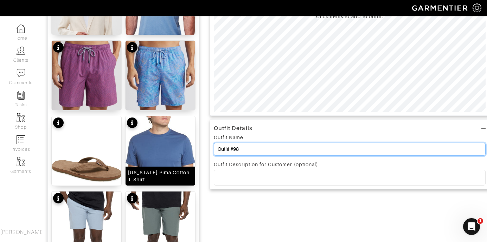
drag, startPoint x: 250, startPoint y: 149, endPoint x: 177, endPoint y: 148, distance: 72.4
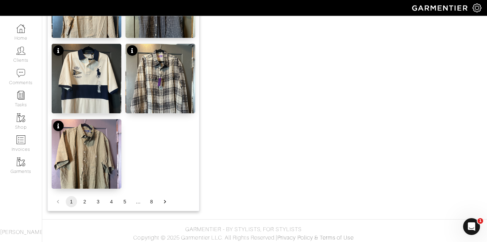
scroll to position [907, 0]
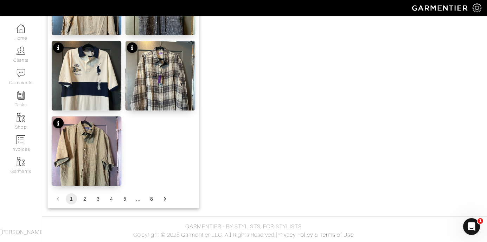
type input "Key Largo Dinner"
click at [89, 202] on button "2" at bounding box center [84, 199] width 11 height 11
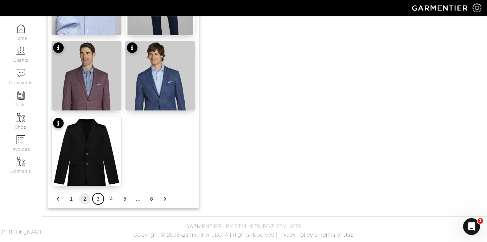
click at [98, 200] on button "3" at bounding box center [97, 199] width 11 height 11
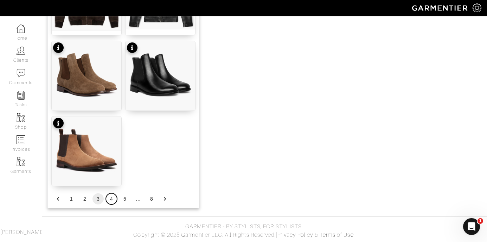
click at [114, 200] on button "4" at bounding box center [111, 199] width 11 height 11
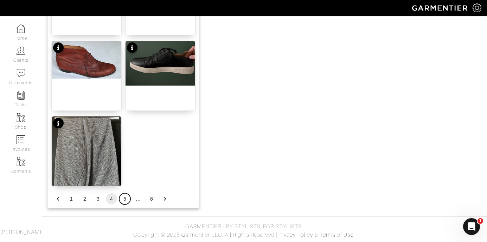
click at [128, 199] on button "5" at bounding box center [124, 199] width 11 height 11
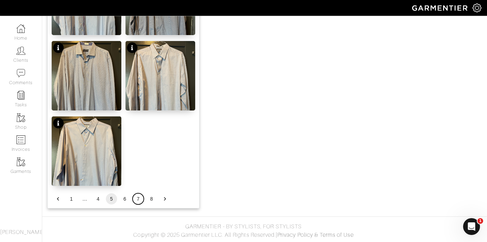
click at [134, 199] on button "7" at bounding box center [137, 199] width 11 height 11
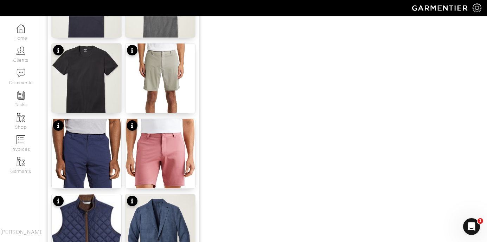
scroll to position [716, 0]
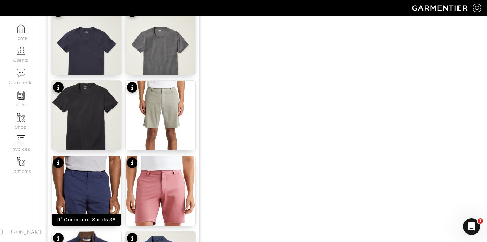
click at [98, 190] on img at bounding box center [87, 209] width 70 height 107
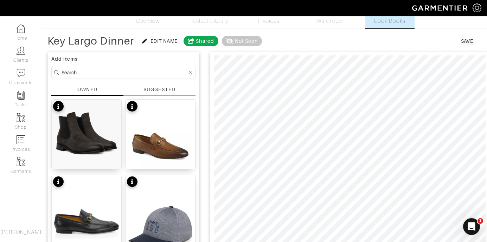
scroll to position [47, 0]
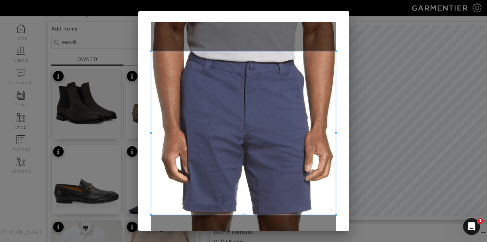
click at [241, 51] on div at bounding box center [243, 133] width 185 height 164
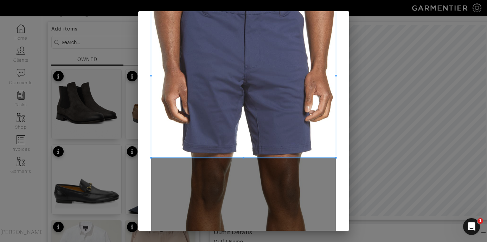
click at [242, 157] on span at bounding box center [243, 76] width 185 height 164
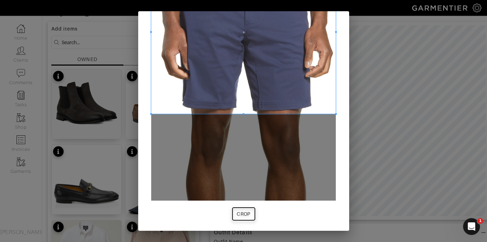
click at [242, 214] on div "Crop" at bounding box center [244, 214] width 14 height 7
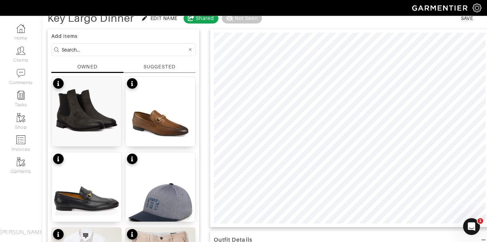
scroll to position [39, 0]
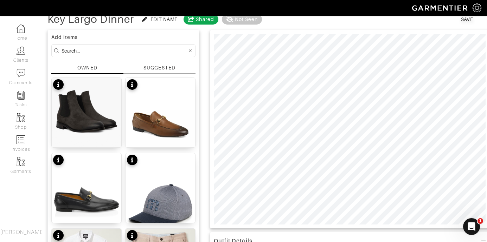
click at [86, 52] on input at bounding box center [124, 50] width 125 height 9
type input "top"
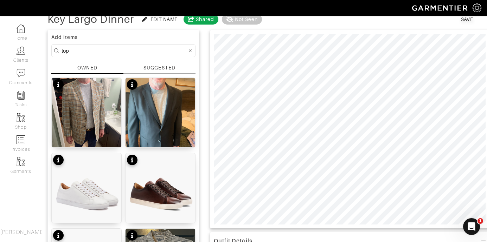
click at [189, 54] on div at bounding box center [190, 50] width 6 height 9
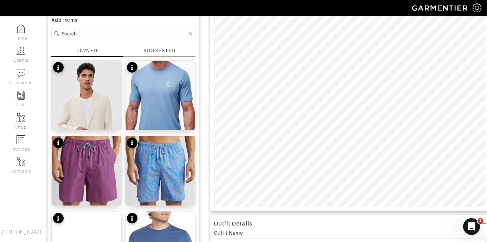
scroll to position [44, 0]
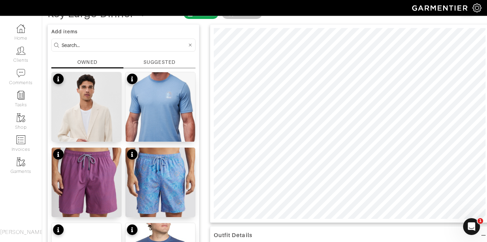
click at [89, 47] on input at bounding box center [124, 45] width 125 height 9
type input "sneaker"
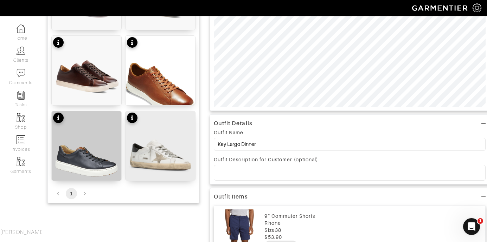
scroll to position [159, 0]
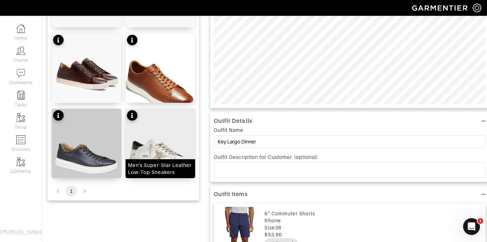
click at [147, 154] on img at bounding box center [160, 152] width 70 height 87
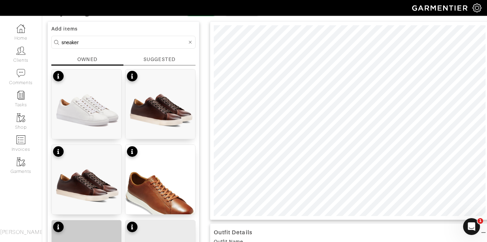
scroll to position [43, 0]
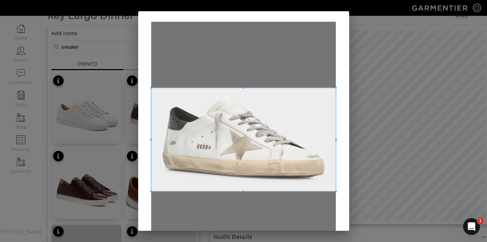
click at [269, 131] on span at bounding box center [243, 140] width 185 height 104
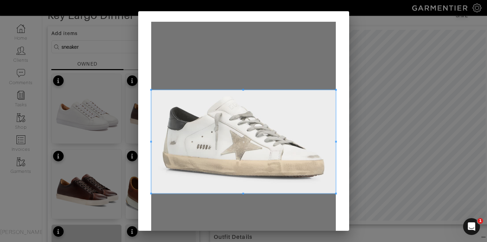
scroll to position [51, 0]
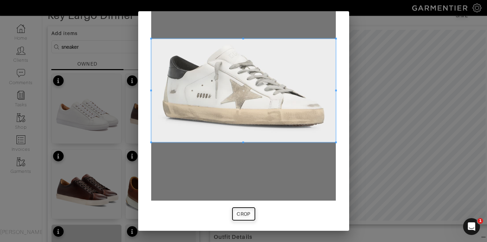
click at [239, 215] on div "Crop" at bounding box center [244, 214] width 14 height 7
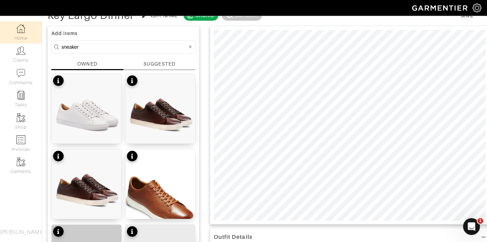
drag, startPoint x: 92, startPoint y: 48, endPoint x: 35, endPoint y: 41, distance: 57.0
click at [35, 41] on div "Company Settings Manage Subscription My Profile Stylists Sign Out Home Clients …" at bounding box center [243, 194] width 487 height 475
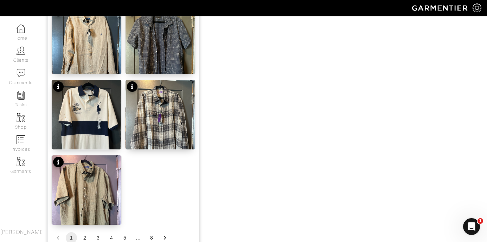
scroll to position [820, 0]
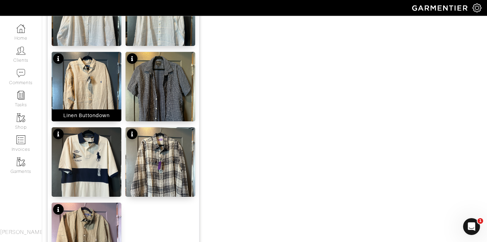
click at [102, 83] on img at bounding box center [87, 98] width 70 height 93
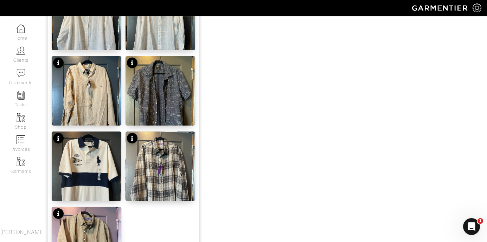
scroll to position [907, 0]
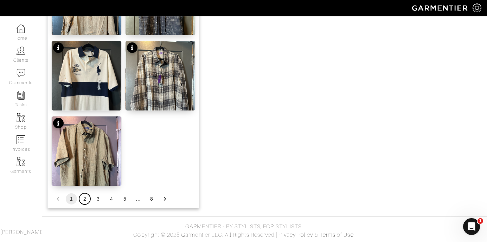
click at [82, 200] on button "2" at bounding box center [84, 199] width 11 height 11
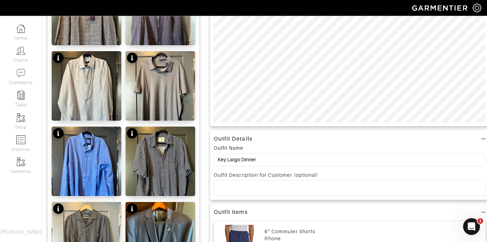
scroll to position [142, 0]
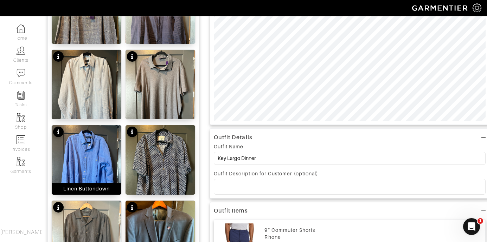
click at [96, 149] on img at bounding box center [87, 171] width 70 height 93
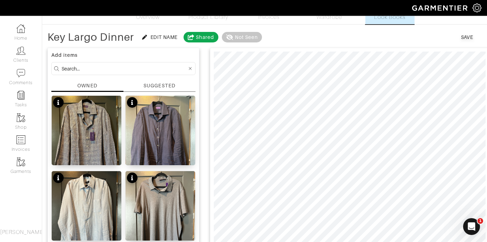
scroll to position [13, 0]
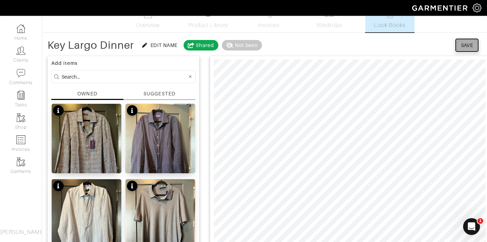
click at [471, 41] on button "Save" at bounding box center [466, 45] width 22 height 13
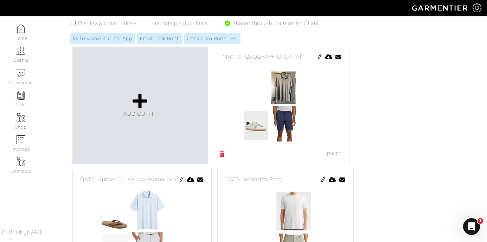
scroll to position [137, 0]
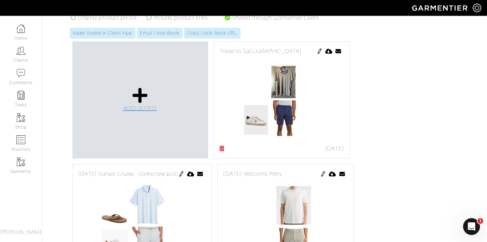
click at [145, 94] on icon at bounding box center [139, 95] width 15 height 17
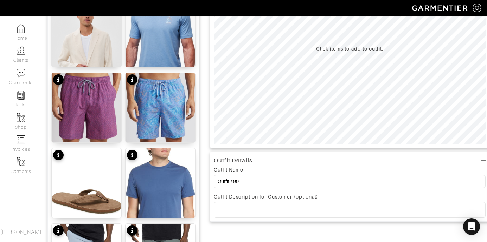
scroll to position [127, 0]
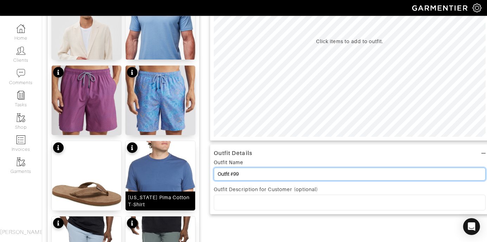
drag, startPoint x: 252, startPoint y: 177, endPoint x: 170, endPoint y: 171, distance: 82.1
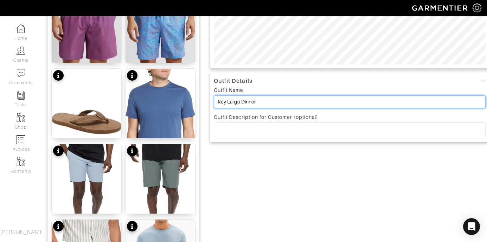
scroll to position [185, 0]
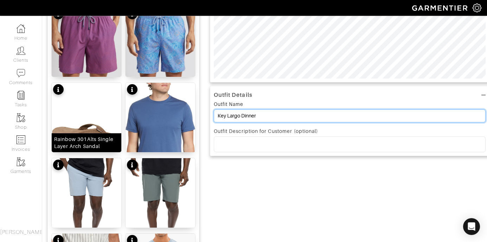
type input "Key Largo Dinner"
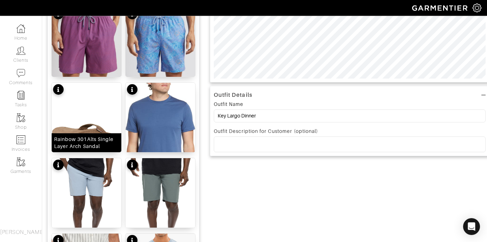
click at [97, 120] on img at bounding box center [87, 136] width 70 height 107
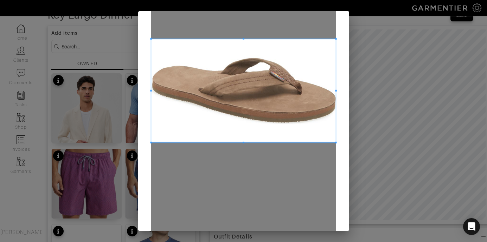
scroll to position [82, 0]
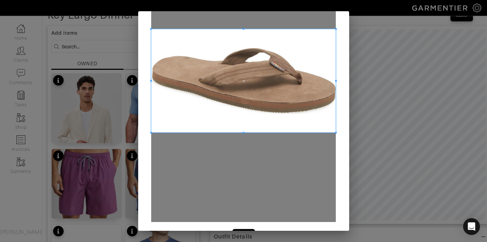
click at [247, 228] on div "Crop" at bounding box center [243, 91] width 211 height 324
click at [247, 229] on button "Crop" at bounding box center [243, 235] width 22 height 13
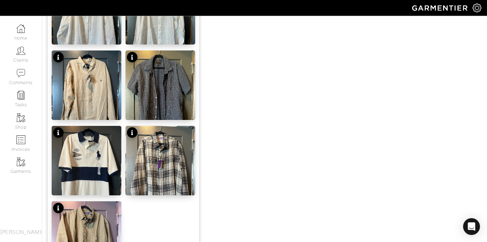
scroll to position [907, 0]
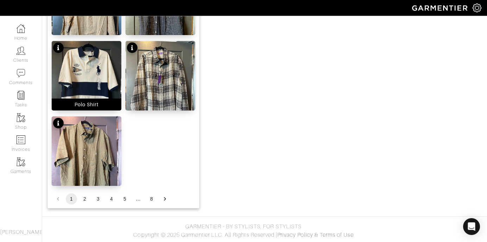
click at [90, 82] on img at bounding box center [87, 87] width 70 height 93
click at [87, 200] on button "2" at bounding box center [84, 199] width 11 height 11
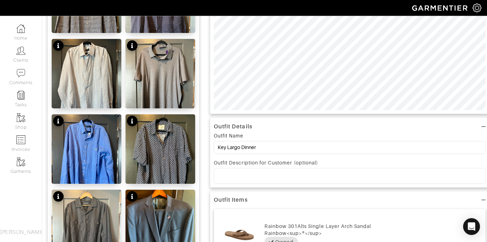
scroll to position [0, 0]
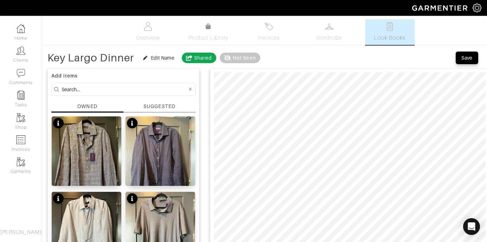
click at [111, 86] on input at bounding box center [124, 89] width 125 height 9
type input "bottom"
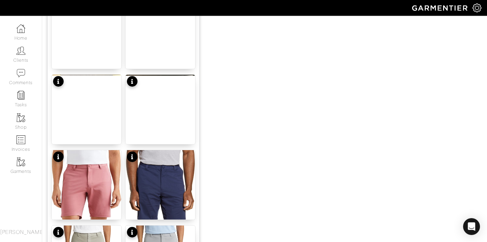
scroll to position [536, 0]
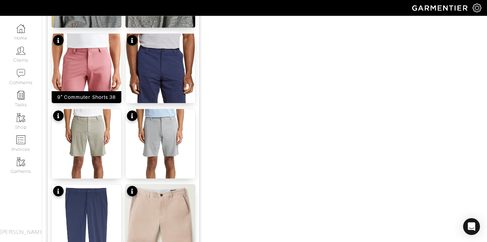
click at [89, 71] on img at bounding box center [87, 89] width 70 height 110
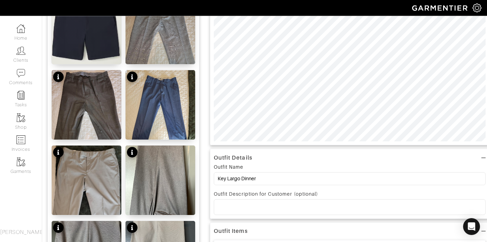
scroll to position [33, 0]
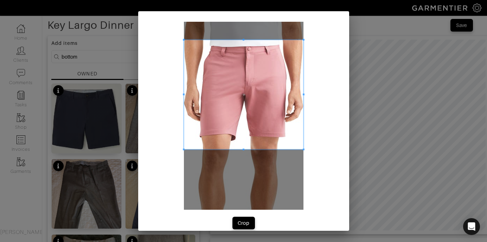
click at [242, 40] on div at bounding box center [243, 95] width 119 height 110
click at [241, 142] on div at bounding box center [243, 91] width 119 height 103
click at [244, 222] on div "Crop" at bounding box center [244, 223] width 12 height 7
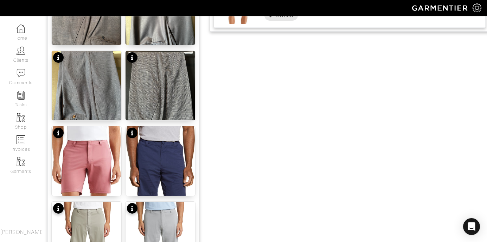
scroll to position [0, 0]
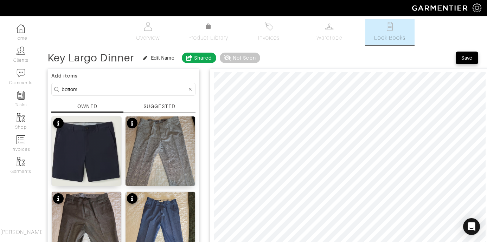
click at [106, 88] on input "bottom" at bounding box center [124, 89] width 125 height 9
click at [191, 90] on icon at bounding box center [190, 89] width 3 height 5
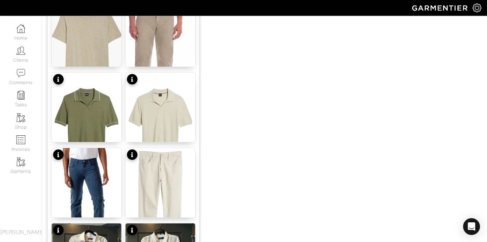
scroll to position [907, 0]
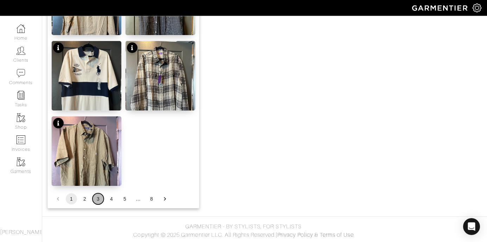
click at [99, 199] on button "3" at bounding box center [97, 199] width 11 height 11
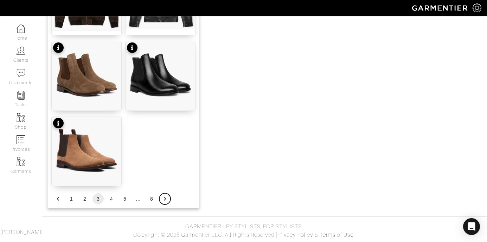
click at [159, 197] on button "Go to next page" at bounding box center [164, 199] width 11 height 11
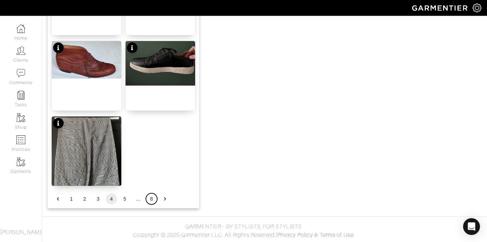
click at [150, 199] on button "8" at bounding box center [151, 199] width 11 height 11
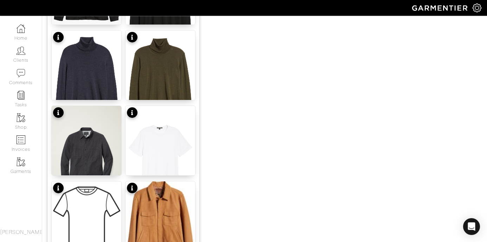
scroll to position [756, 0]
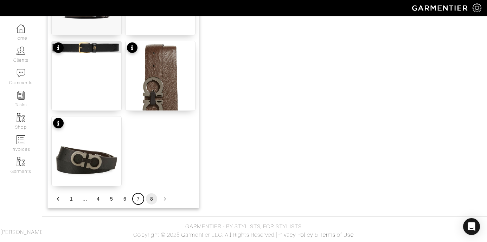
click at [137, 199] on button "7" at bounding box center [137, 199] width 11 height 11
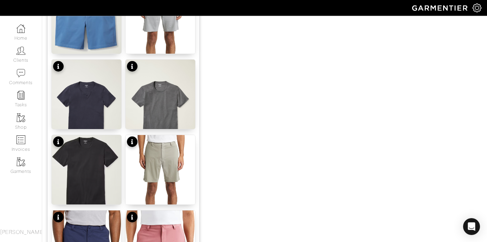
scroll to position [660, 0]
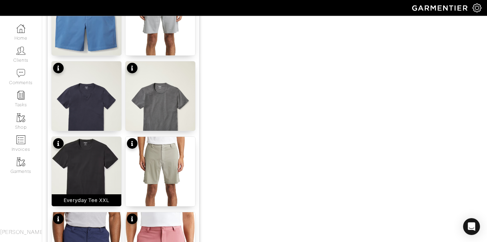
click at [86, 156] on img at bounding box center [87, 174] width 70 height 75
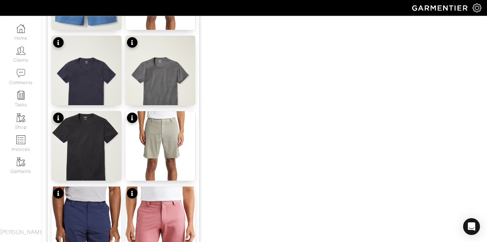
scroll to position [907, 0]
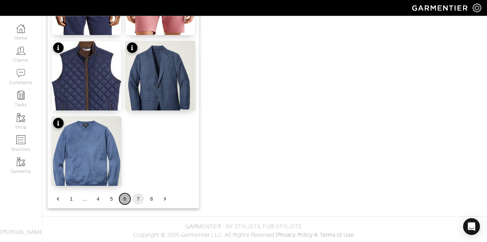
click at [123, 197] on button "6" at bounding box center [124, 199] width 11 height 11
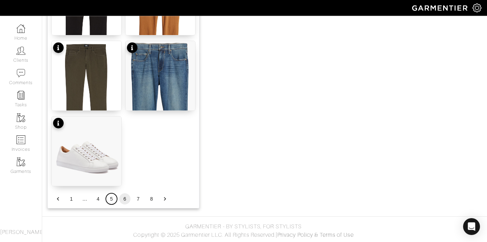
click at [114, 198] on button "5" at bounding box center [111, 199] width 11 height 11
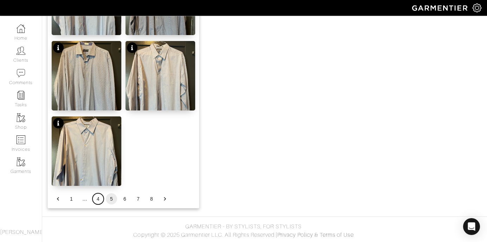
click at [97, 197] on button "4" at bounding box center [97, 199] width 11 height 11
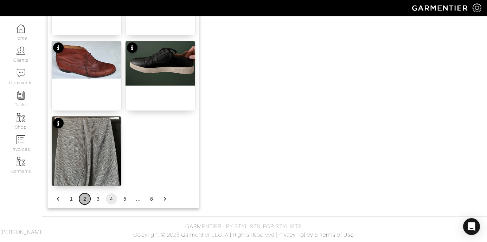
click at [85, 200] on button "2" at bounding box center [84, 199] width 11 height 11
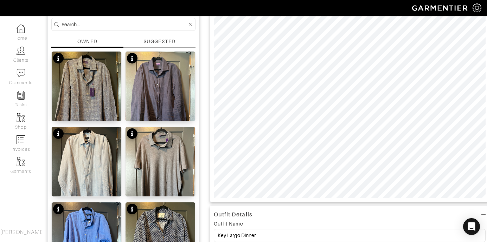
scroll to position [58, 0]
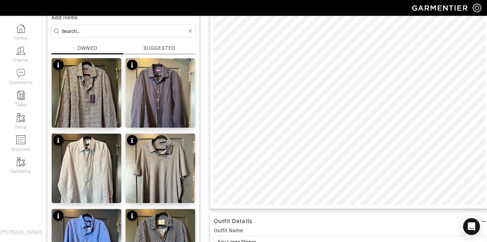
click at [105, 31] on input at bounding box center [124, 31] width 125 height 9
type input "tshirt"
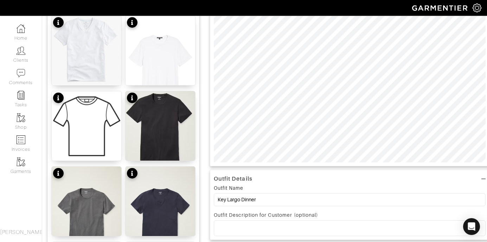
scroll to position [106, 0]
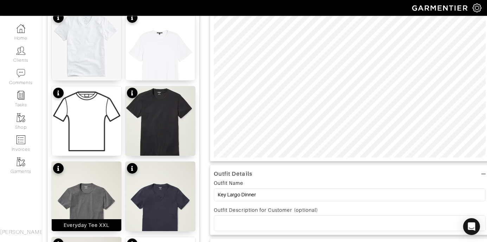
click at [105, 176] on img at bounding box center [87, 214] width 70 height 104
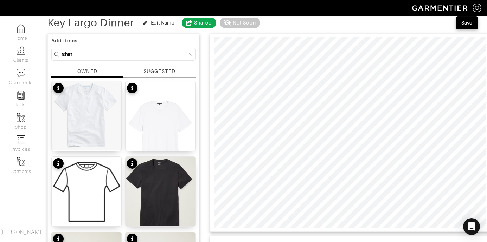
scroll to position [34, 0]
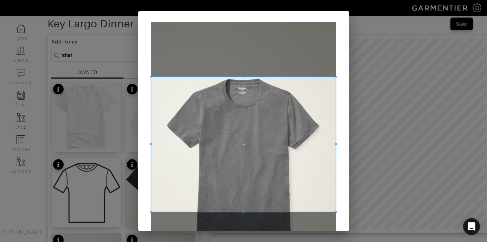
click at [245, 77] on span at bounding box center [243, 77] width 185 height 2
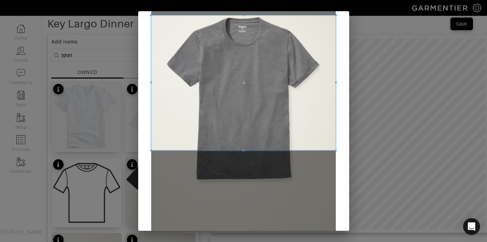
scroll to position [92, 0]
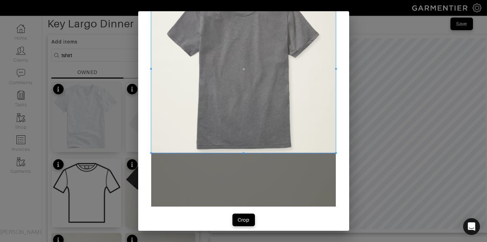
click at [243, 153] on div at bounding box center [243, 69] width 185 height 168
click at [240, 222] on div "Crop" at bounding box center [244, 220] width 12 height 7
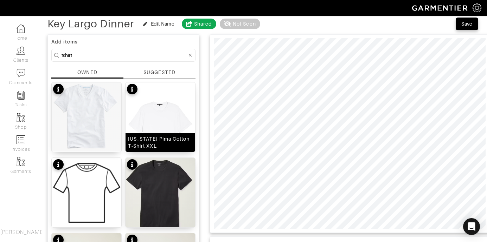
click at [164, 107] on img at bounding box center [160, 136] width 70 height 107
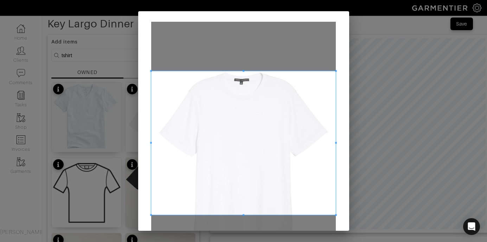
click at [241, 71] on div at bounding box center [243, 143] width 185 height 144
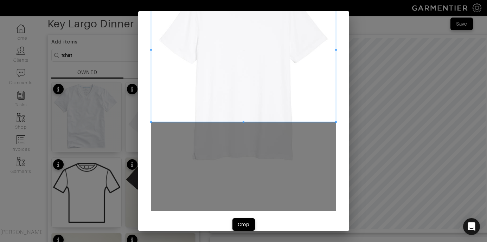
click at [241, 121] on span at bounding box center [243, 122] width 185 height 2
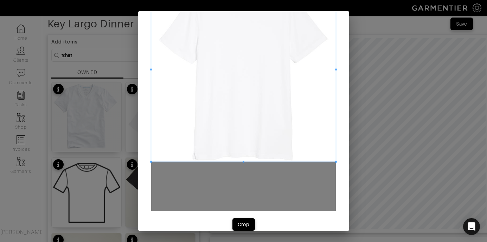
click at [246, 163] on span at bounding box center [243, 162] width 185 height 2
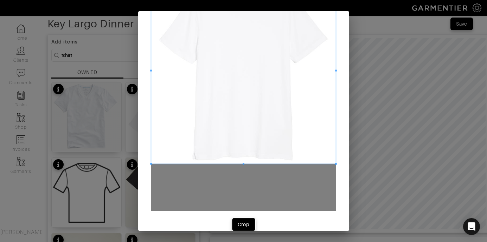
click at [242, 222] on div "Crop" at bounding box center [244, 224] width 12 height 7
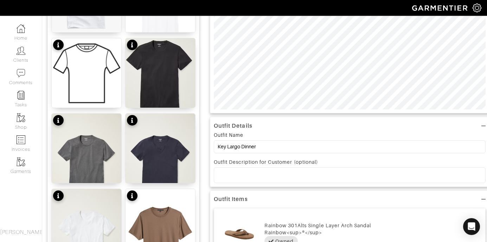
scroll to position [3, 0]
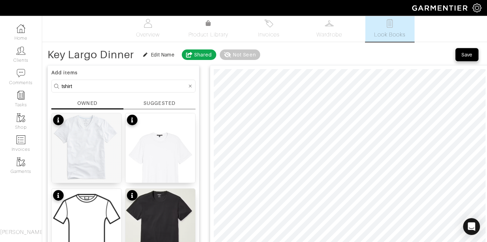
click at [469, 51] on div "Save" at bounding box center [466, 54] width 11 height 7
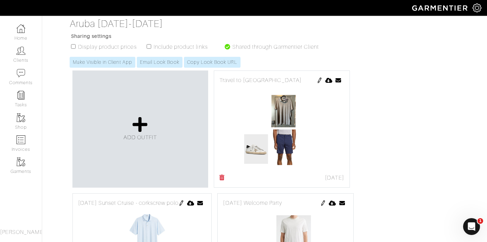
scroll to position [114, 0]
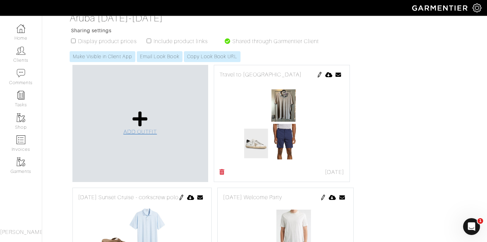
click at [138, 125] on icon at bounding box center [139, 119] width 15 height 17
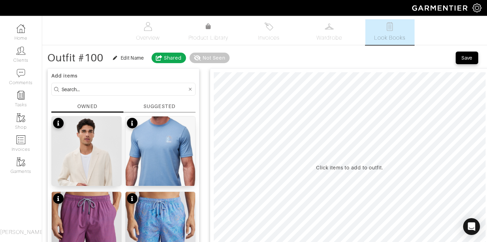
click at [112, 91] on input at bounding box center [124, 89] width 125 height 9
type input "jean"
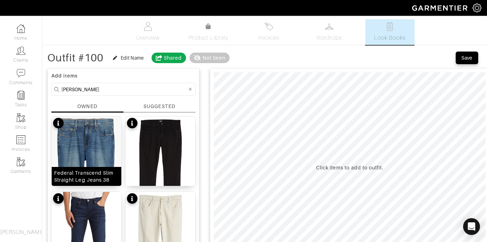
click at [87, 149] on img at bounding box center [87, 192] width 70 height 151
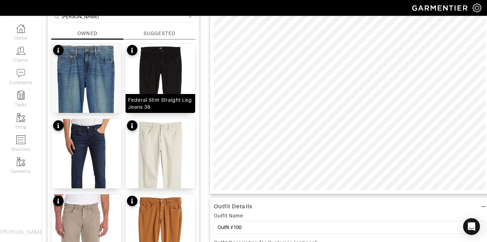
scroll to position [71, 0]
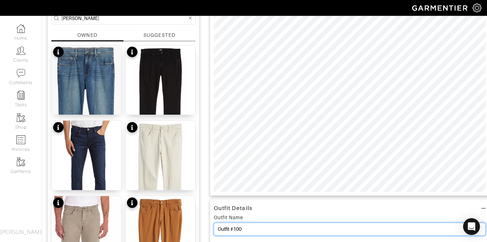
drag, startPoint x: 274, startPoint y: 231, endPoint x: 169, endPoint y: 222, distance: 104.8
click at [169, 222] on div "Add items jean OWNED SUGGESTED Federal Transcend Slim Straight Leg Jeans 38 Fed…" at bounding box center [264, 179] width 434 height 370
drag, startPoint x: 230, startPoint y: 230, endPoint x: 195, endPoint y: 226, distance: 35.7
click at [195, 227] on div "Add items jean OWNED SUGGESTED Federal Transcend Slim Straight Leg Jeans 38 Fed…" at bounding box center [264, 179] width 434 height 370
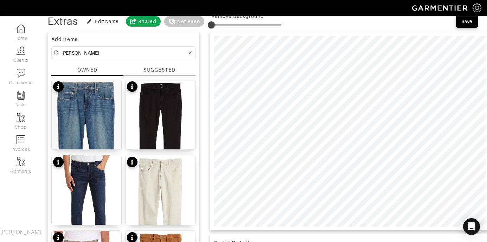
type input "Extras"
drag, startPoint x: 91, startPoint y: 54, endPoint x: 16, endPoint y: 48, distance: 75.4
click at [15, 50] on div "Company Settings Manage Subscription My Profile Stylists Sign Out Home Clients …" at bounding box center [243, 180] width 487 height 435
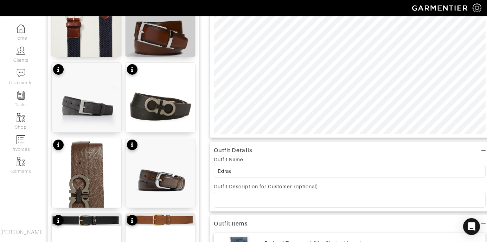
scroll to position [119, 0]
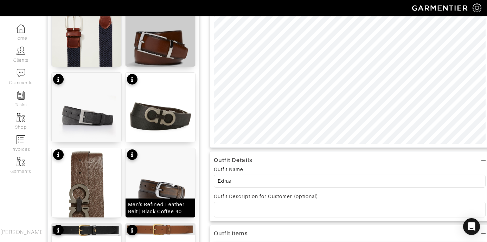
click at [167, 173] on img at bounding box center [160, 183] width 70 height 70
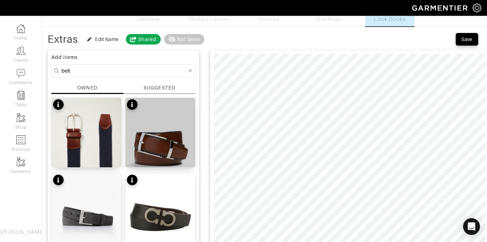
scroll to position [14, 0]
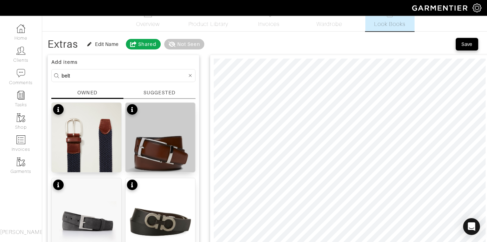
click at [109, 77] on input "belt" at bounding box center [124, 75] width 125 height 9
drag, startPoint x: 109, startPoint y: 77, endPoint x: 25, endPoint y: 73, distance: 84.1
click at [26, 75] on div "Company Settings Manage Subscription My Profile Stylists Sign Out Home Clients …" at bounding box center [243, 241] width 487 height 511
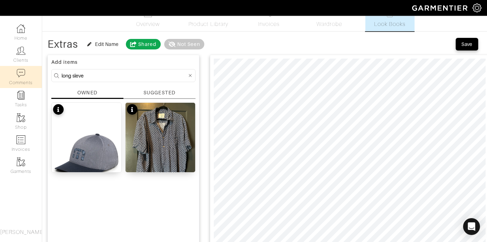
drag, startPoint x: 104, startPoint y: 77, endPoint x: 19, endPoint y: 73, distance: 85.1
click at [18, 75] on div "Company Settings Manage Subscription My Profile Stylists Sign Out Home Clients …" at bounding box center [243, 223] width 487 height 475
type input "sweater"
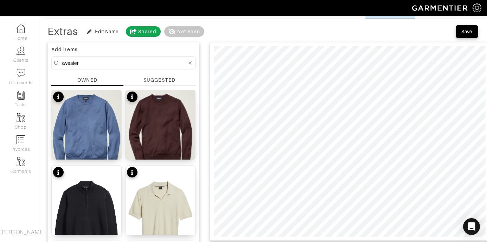
scroll to position [25, 0]
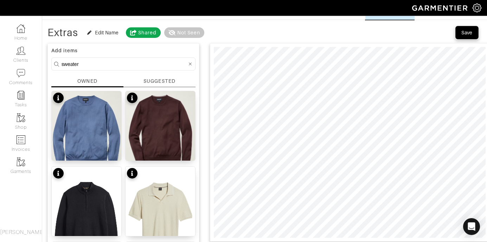
click at [469, 36] on button "Save" at bounding box center [466, 32] width 22 height 13
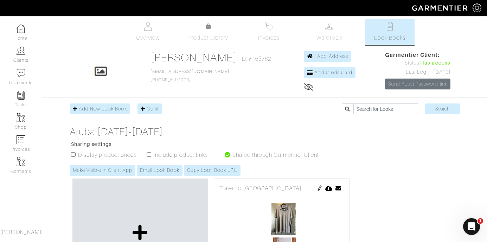
scroll to position [46, 0]
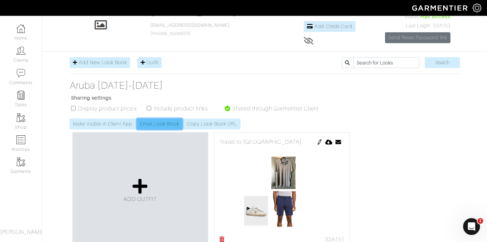
click at [162, 125] on link "Email Look Book" at bounding box center [160, 124] width 46 height 11
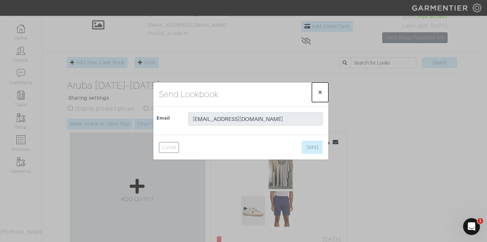
click at [319, 91] on span "×" at bounding box center [319, 92] width 5 height 9
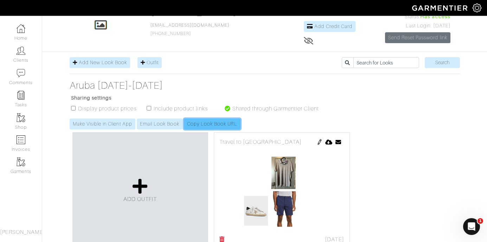
click at [229, 122] on link "Copy Look Book URL" at bounding box center [212, 124] width 57 height 11
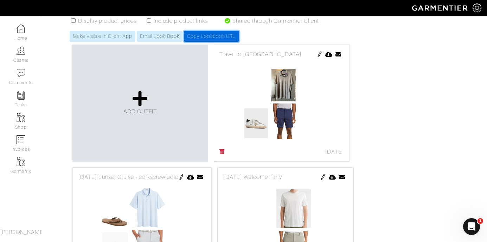
scroll to position [112, 0]
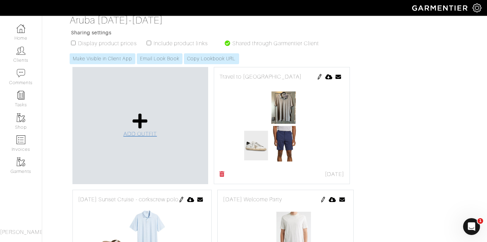
click at [143, 123] on icon at bounding box center [139, 121] width 15 height 17
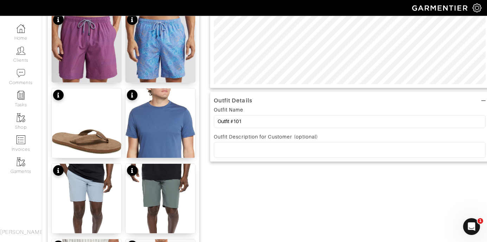
scroll to position [182, 0]
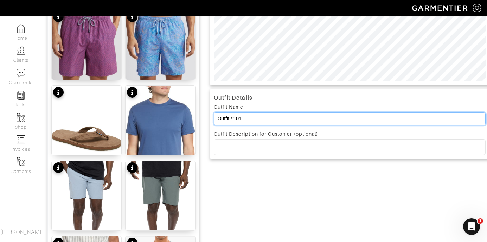
drag, startPoint x: 247, startPoint y: 119, endPoint x: 196, endPoint y: 118, distance: 51.3
type input "F"
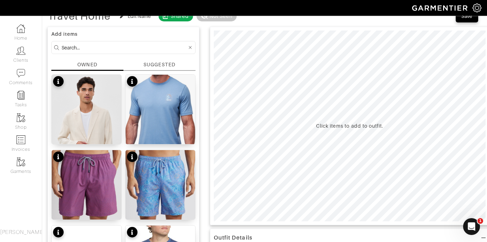
scroll to position [1, 0]
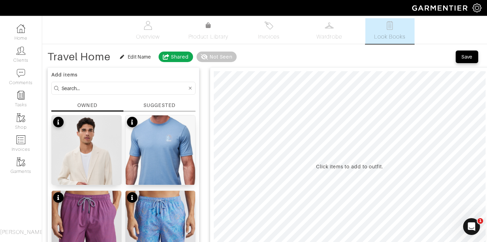
type input "Travel Home"
click at [95, 88] on input at bounding box center [124, 88] width 125 height 9
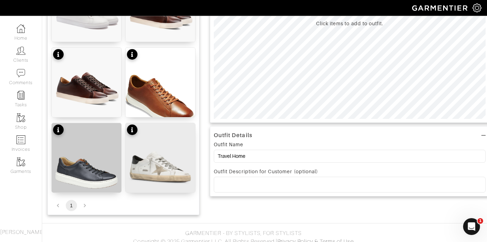
scroll to position [150, 0]
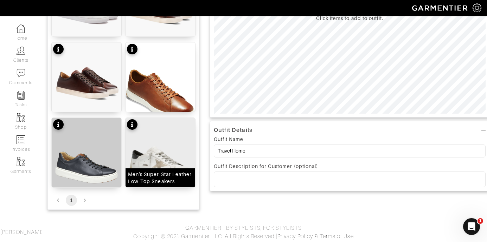
click at [166, 159] on img at bounding box center [160, 161] width 70 height 87
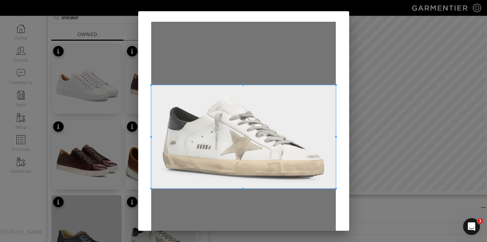
scroll to position [51, 0]
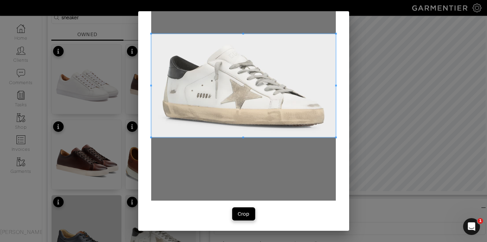
click at [244, 213] on div "Crop" at bounding box center [244, 214] width 12 height 7
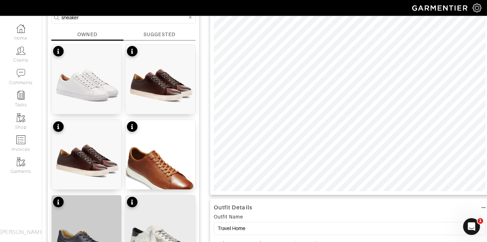
drag, startPoint x: 117, startPoint y: 20, endPoint x: 58, endPoint y: 19, distance: 59.1
click at [58, 19] on form "sneaker" at bounding box center [123, 17] width 144 height 13
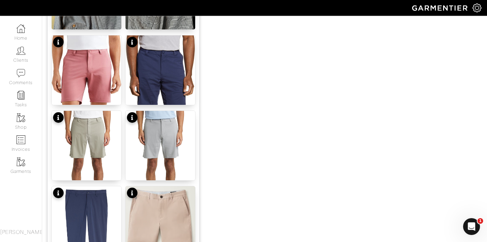
scroll to position [694, 0]
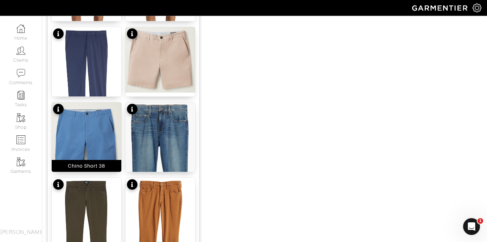
click at [79, 138] on img at bounding box center [87, 139] width 70 height 72
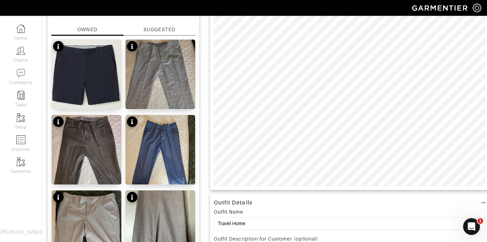
scroll to position [42, 0]
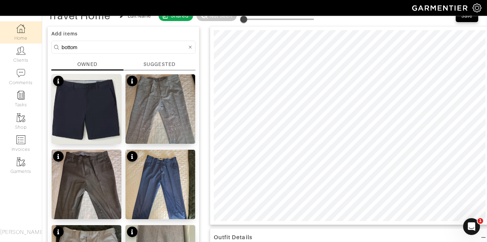
drag, startPoint x: 88, startPoint y: 49, endPoint x: 28, endPoint y: 42, distance: 60.5
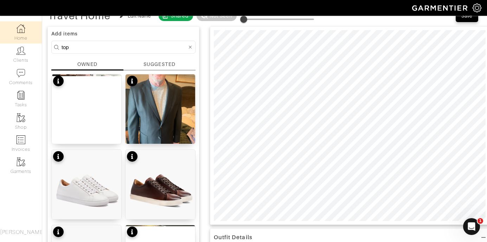
drag, startPoint x: 75, startPoint y: 50, endPoint x: 19, endPoint y: 35, distance: 57.6
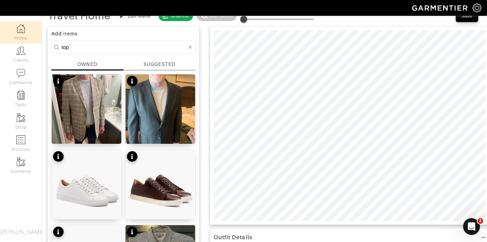
type input "shirt"
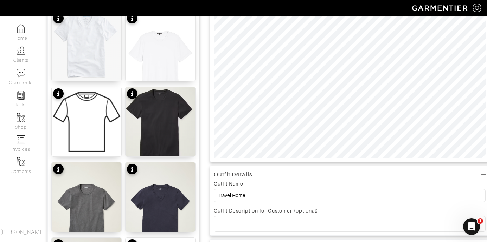
scroll to position [133, 0]
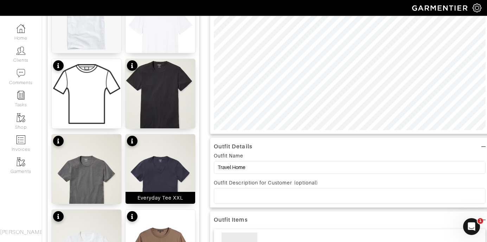
click at [161, 178] on img at bounding box center [160, 187] width 70 height 104
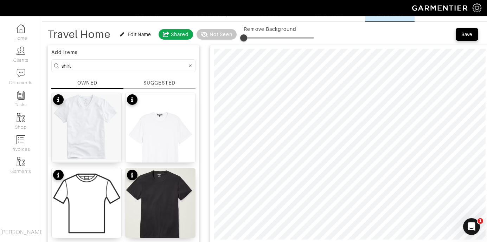
scroll to position [20, 0]
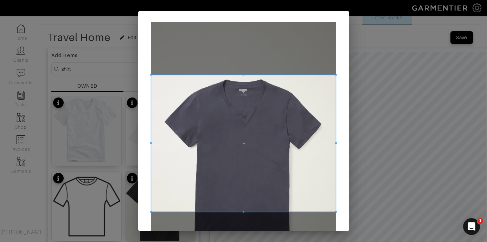
click at [242, 75] on span at bounding box center [243, 75] width 2 height 2
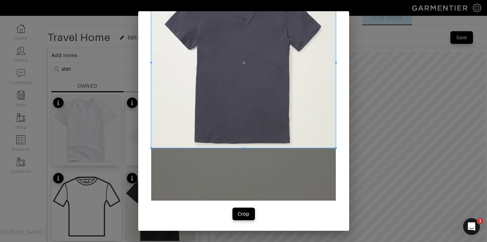
click at [244, 148] on div at bounding box center [243, 63] width 185 height 171
click at [244, 216] on div "Crop" at bounding box center [244, 214] width 12 height 7
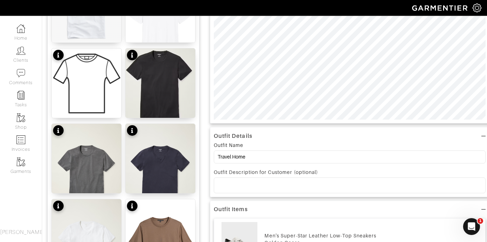
scroll to position [145, 0]
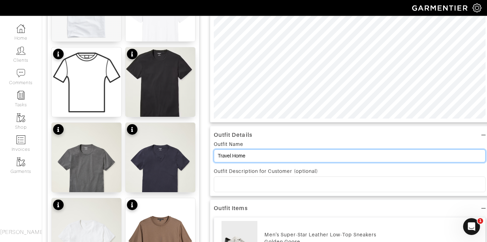
click at [273, 155] on input "Travel Home" at bounding box center [350, 156] width 272 height 13
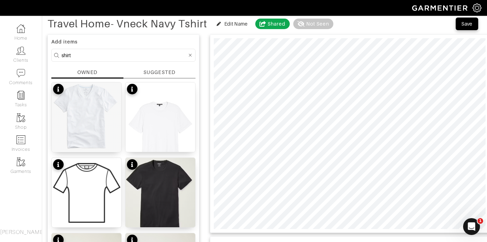
scroll to position [35, 0]
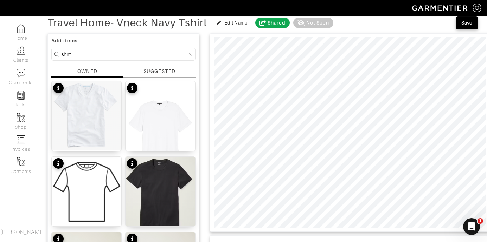
type input "Travel Home- Vneck Navy Tshirt"
click at [465, 24] on div "Save" at bounding box center [466, 22] width 11 height 7
